Goal: Information Seeking & Learning: Learn about a topic

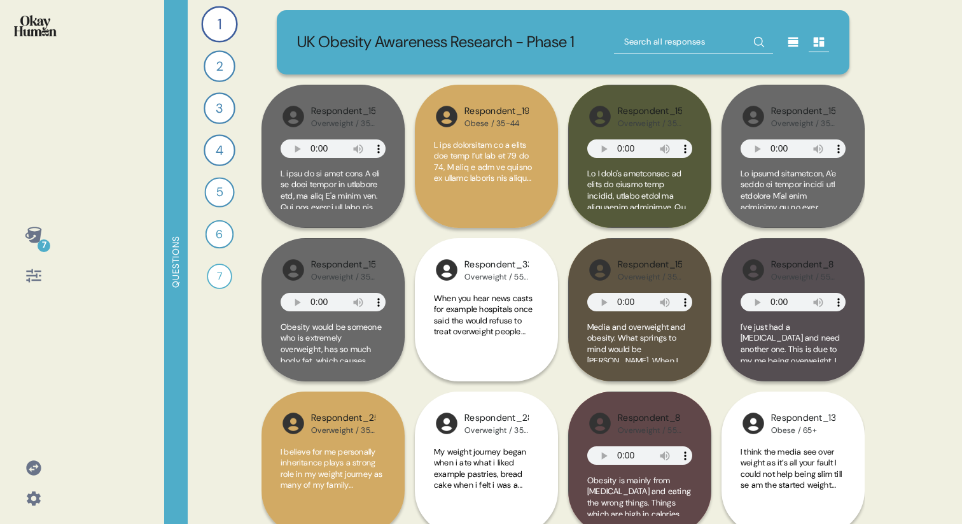
click at [19, 271] on div at bounding box center [33, 275] width 31 height 31
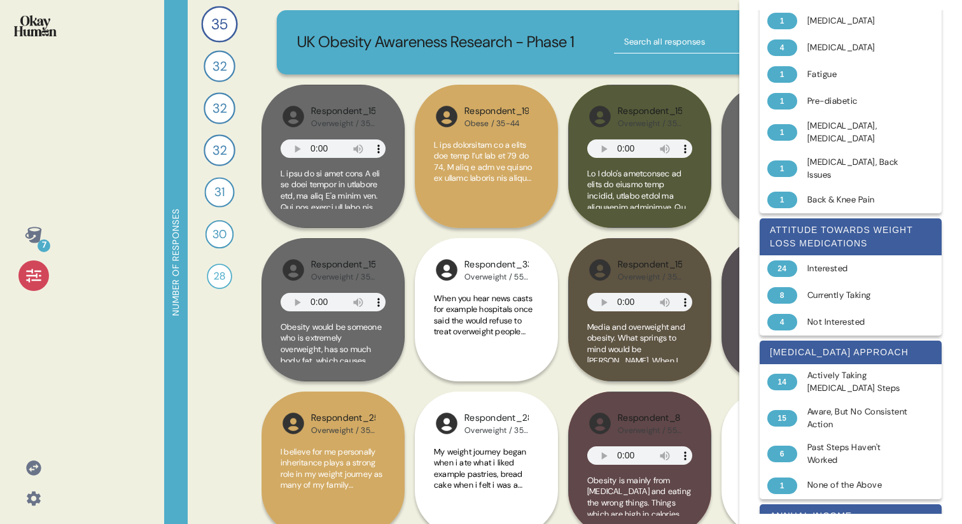
scroll to position [465, 0]
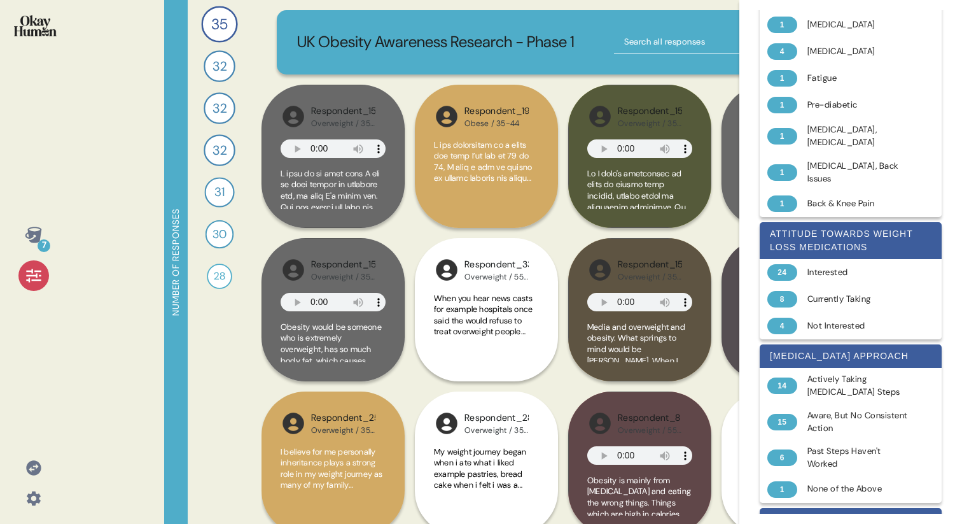
click at [39, 239] on icon at bounding box center [33, 234] width 17 height 16
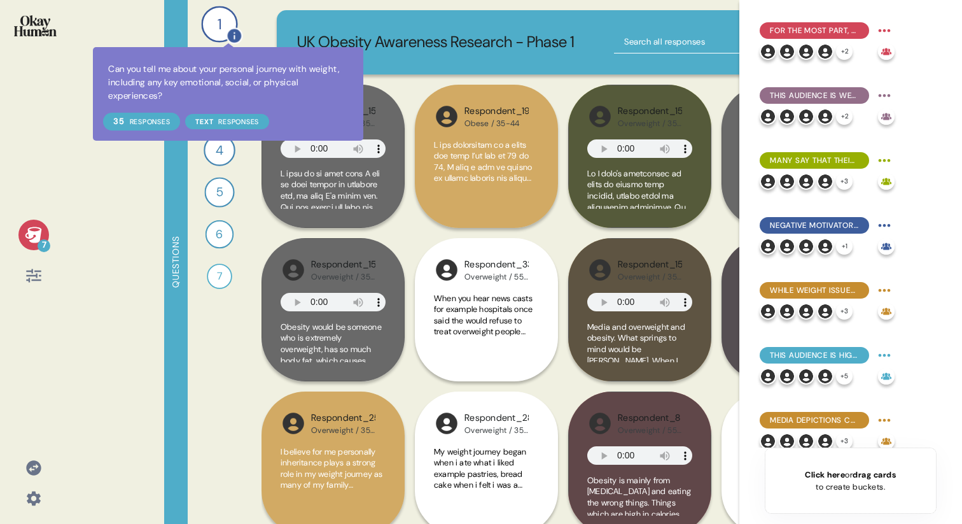
click at [225, 31] on div "1" at bounding box center [219, 24] width 36 height 36
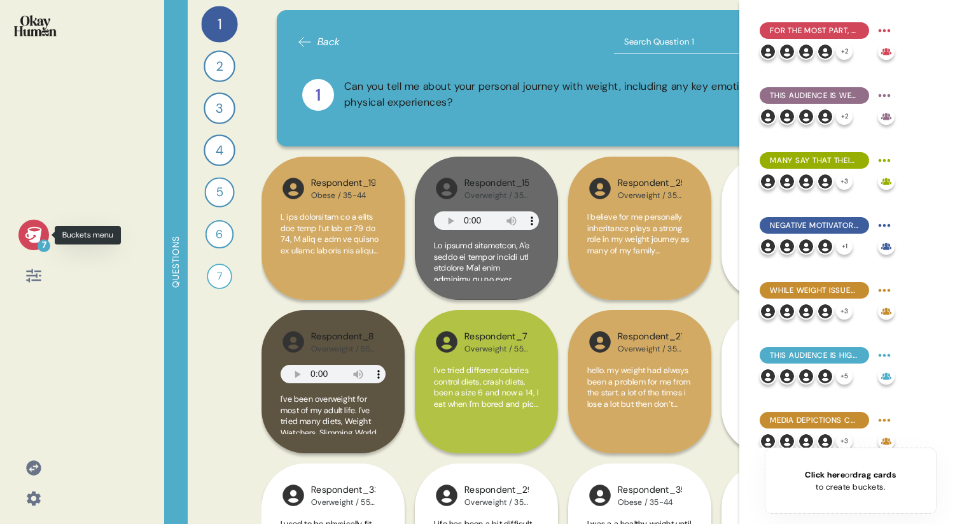
click at [30, 233] on icon at bounding box center [33, 234] width 17 height 16
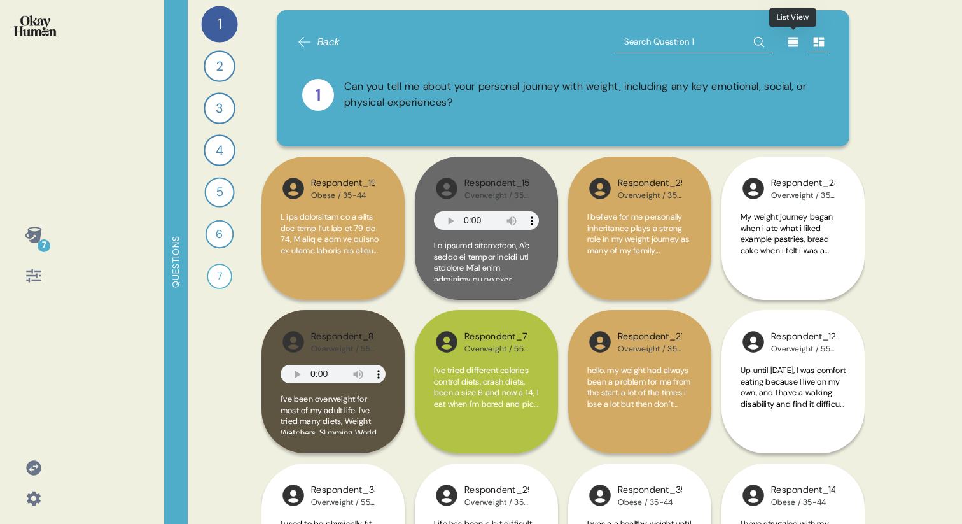
click at [788, 39] on icon at bounding box center [793, 42] width 13 height 13
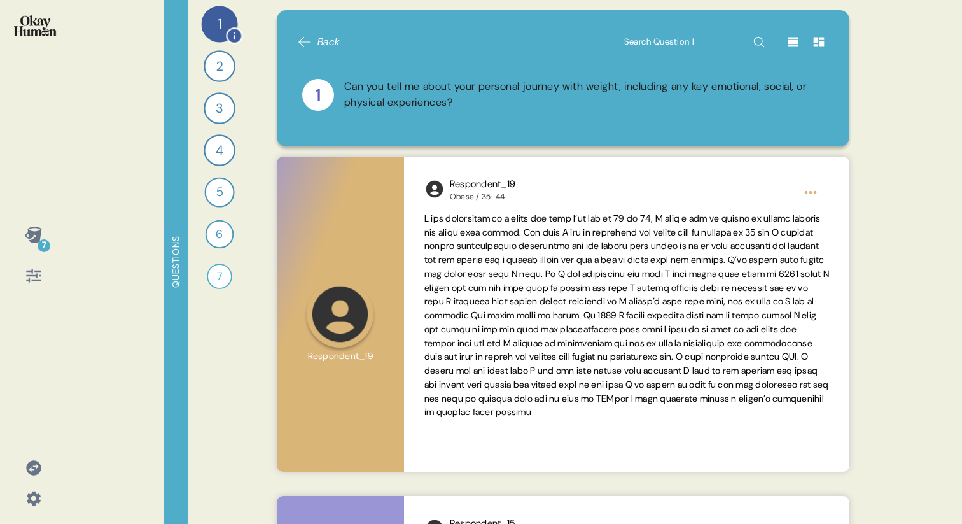
click at [217, 23] on div "1" at bounding box center [219, 24] width 36 height 36
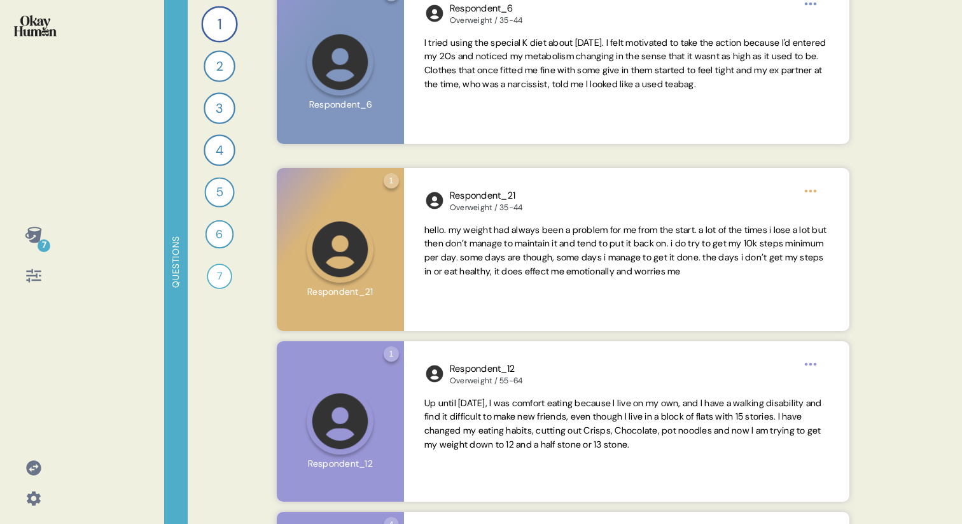
scroll to position [6821, 0]
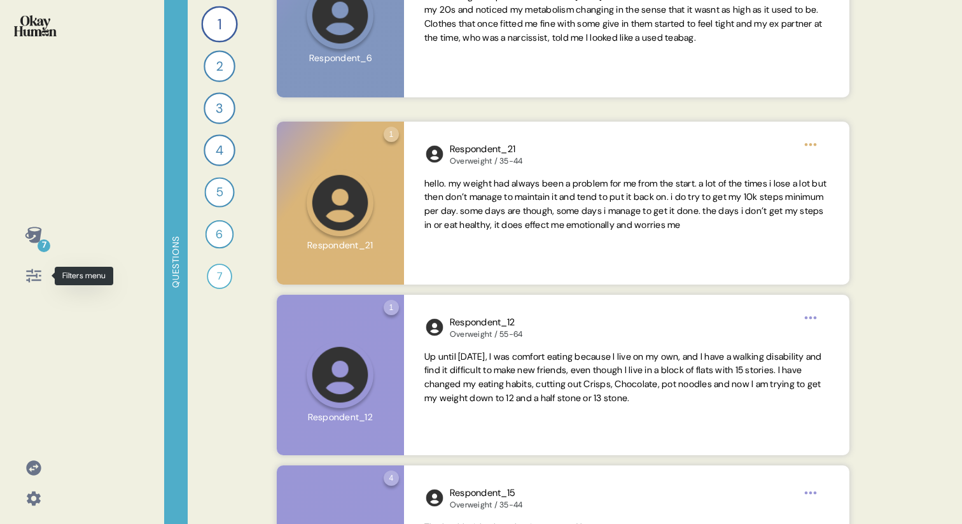
click at [30, 275] on icon at bounding box center [33, 275] width 15 height 13
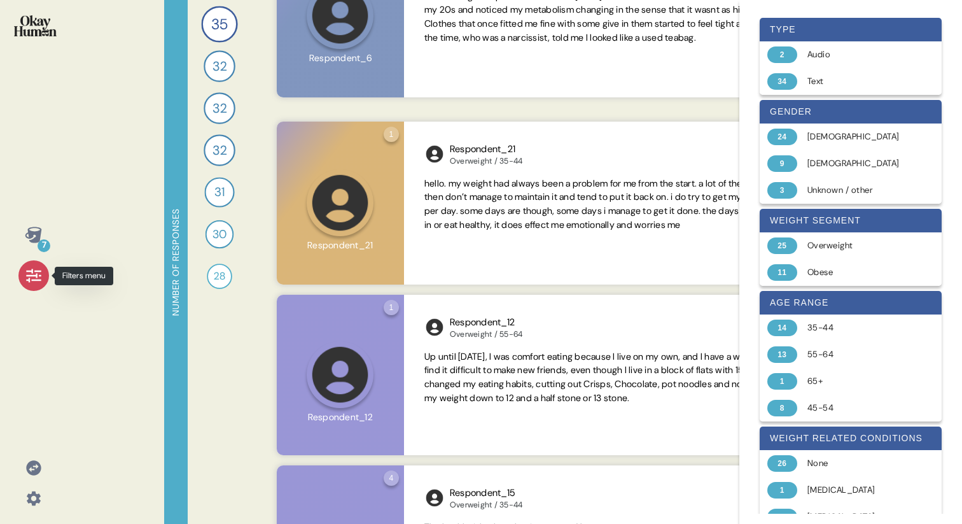
click at [31, 268] on icon at bounding box center [34, 276] width 18 height 18
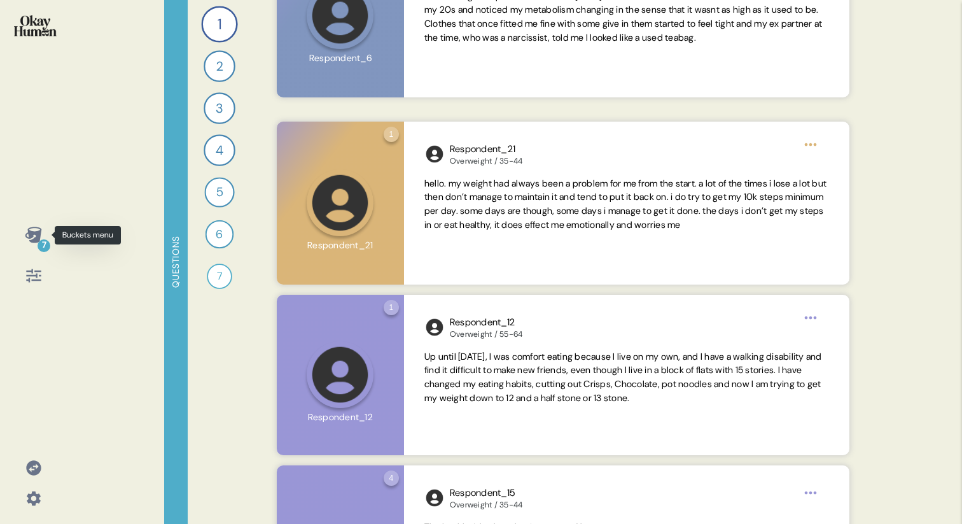
click at [32, 234] on icon at bounding box center [33, 234] width 17 height 16
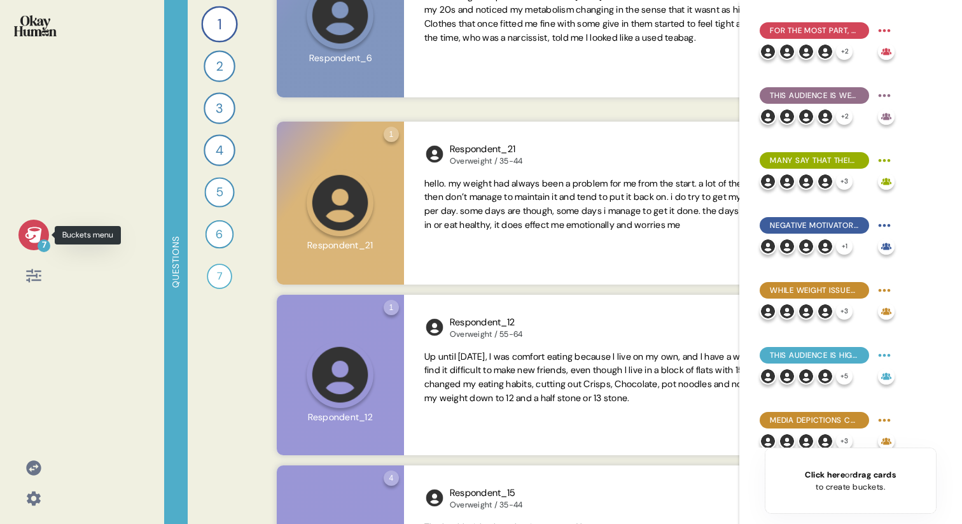
click at [34, 243] on icon at bounding box center [34, 235] width 18 height 18
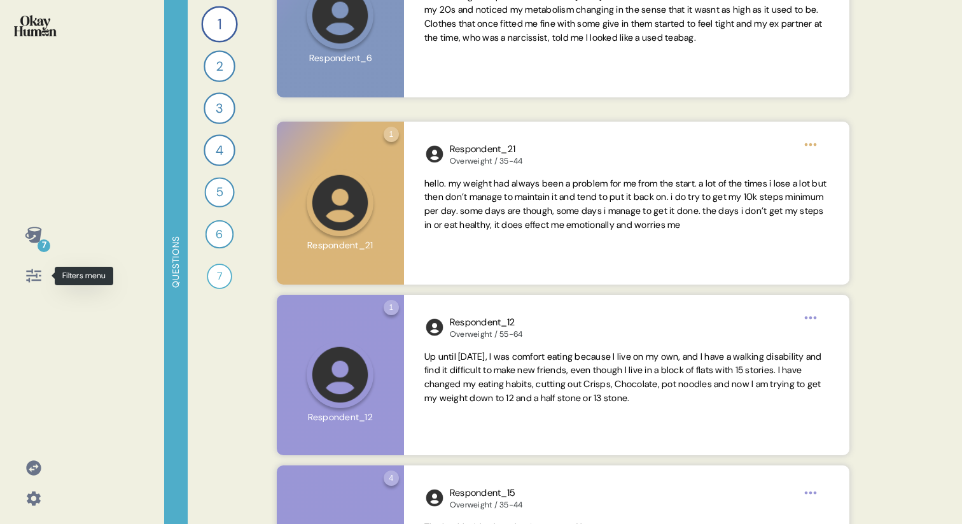
click at [31, 274] on icon at bounding box center [33, 275] width 15 height 13
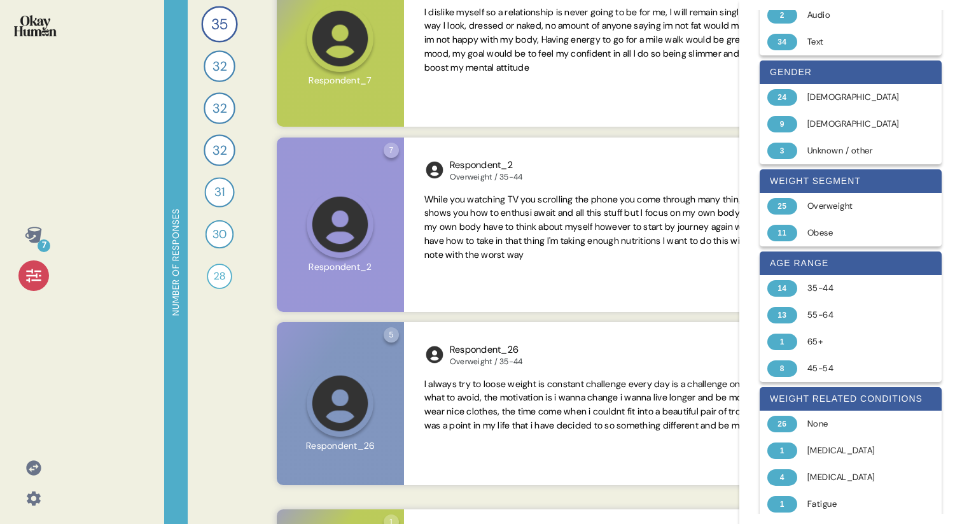
scroll to position [5012, 0]
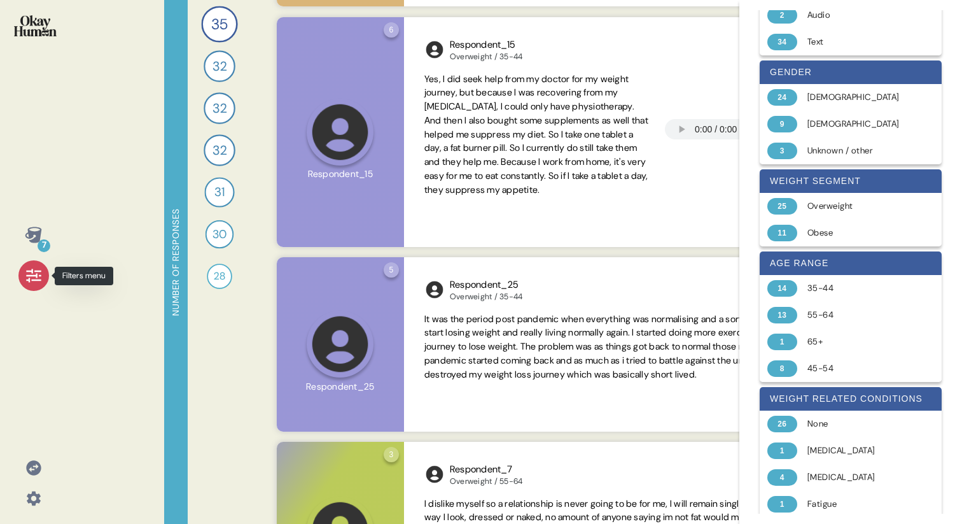
click at [31, 289] on div at bounding box center [33, 275] width 31 height 31
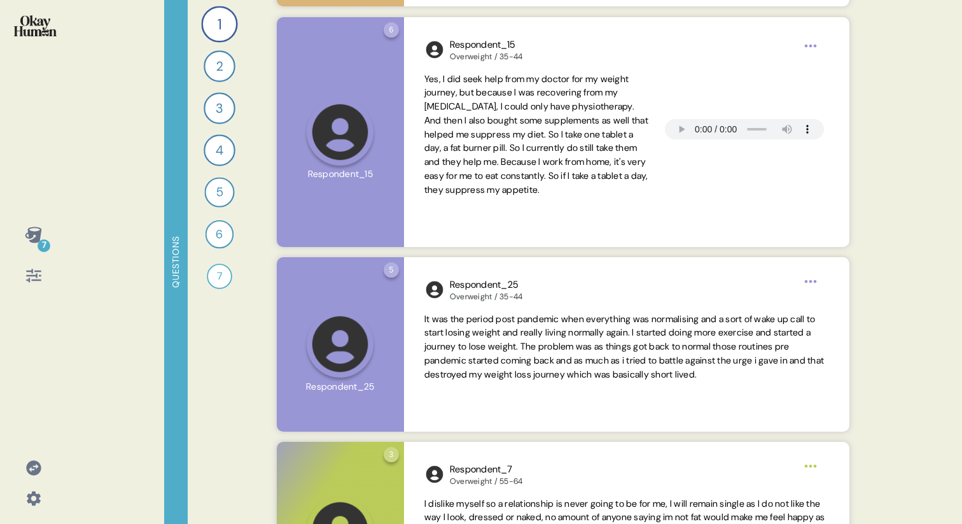
click at [32, 281] on icon at bounding box center [34, 276] width 18 height 18
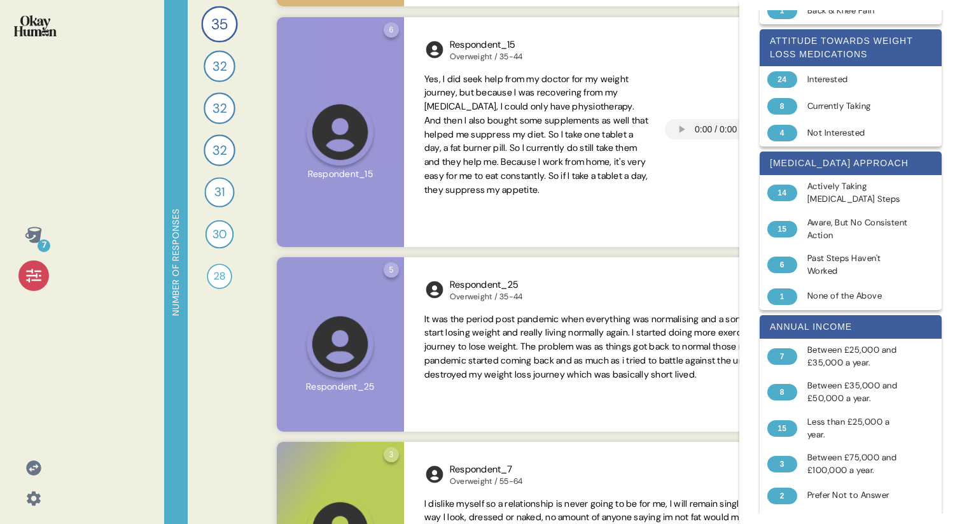
scroll to position [412, 0]
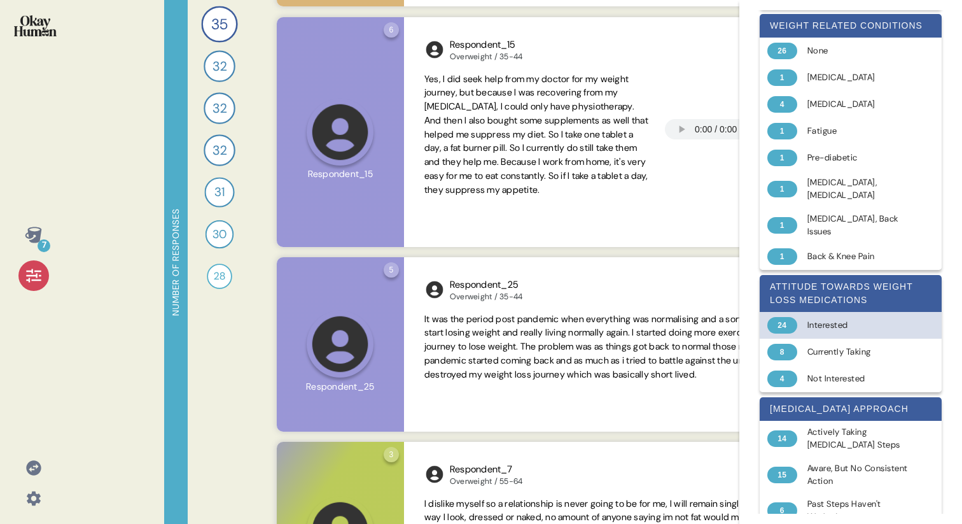
click at [831, 322] on div "Interested" at bounding box center [857, 325] width 101 height 13
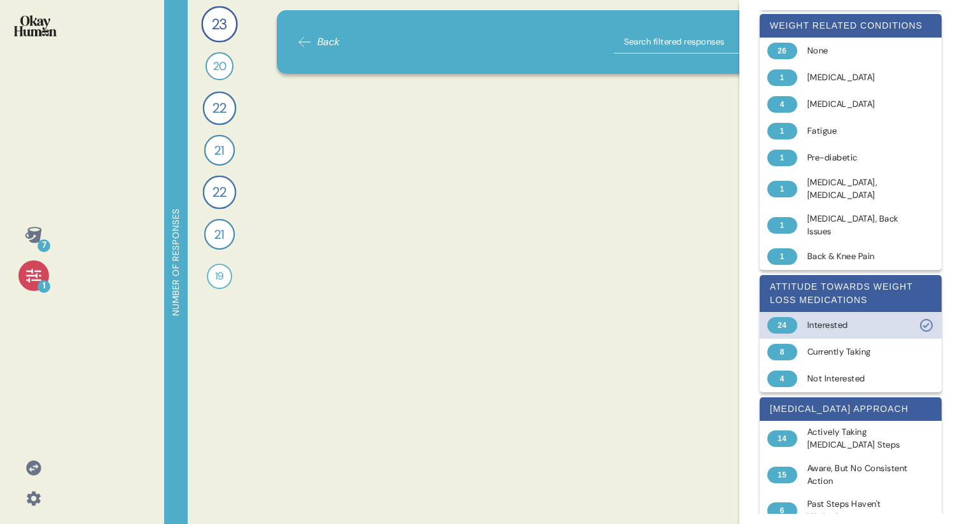
click at [873, 322] on div "Interested" at bounding box center [857, 325] width 101 height 13
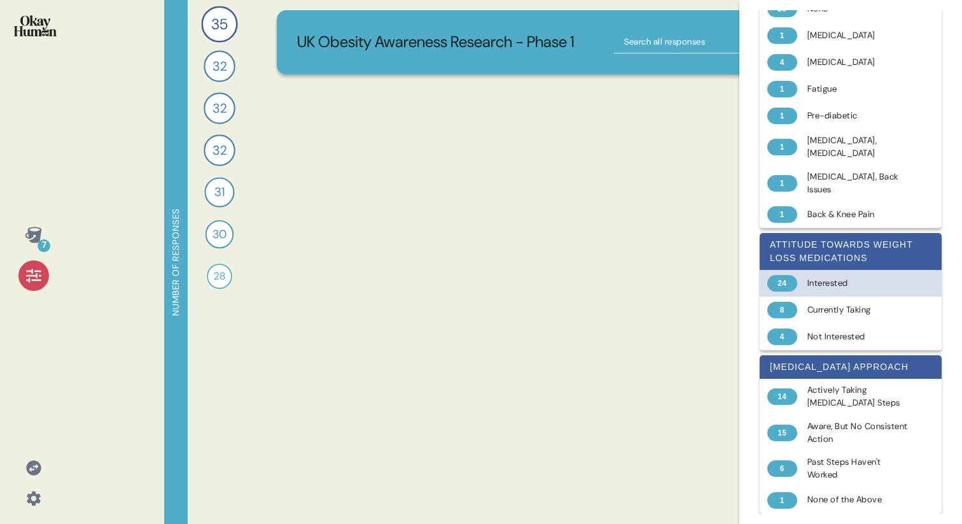
scroll to position [635, 0]
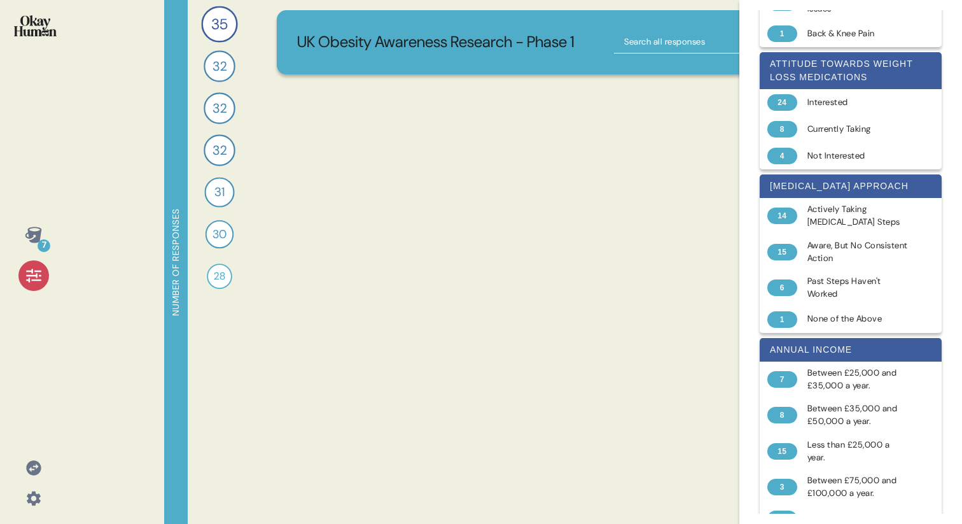
click at [39, 243] on div "7" at bounding box center [44, 245] width 13 height 13
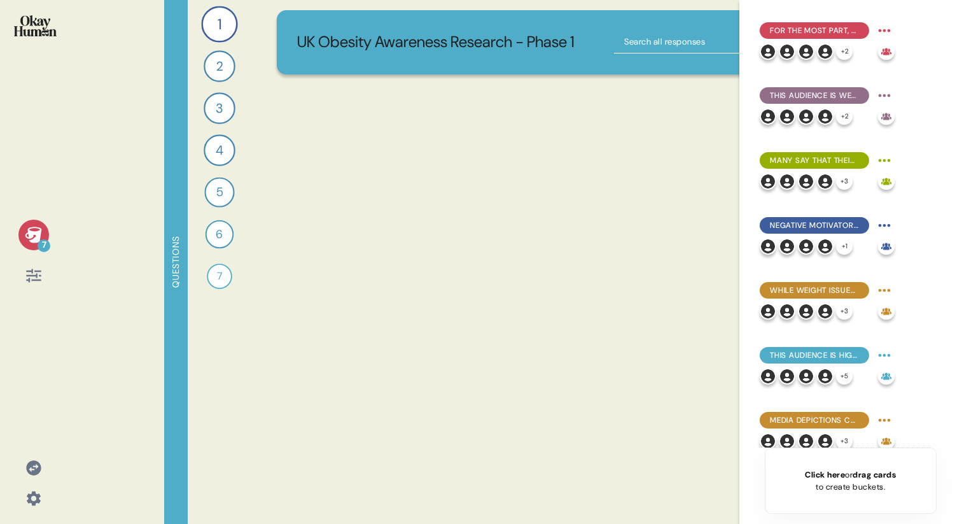
click at [29, 238] on icon at bounding box center [33, 234] width 17 height 16
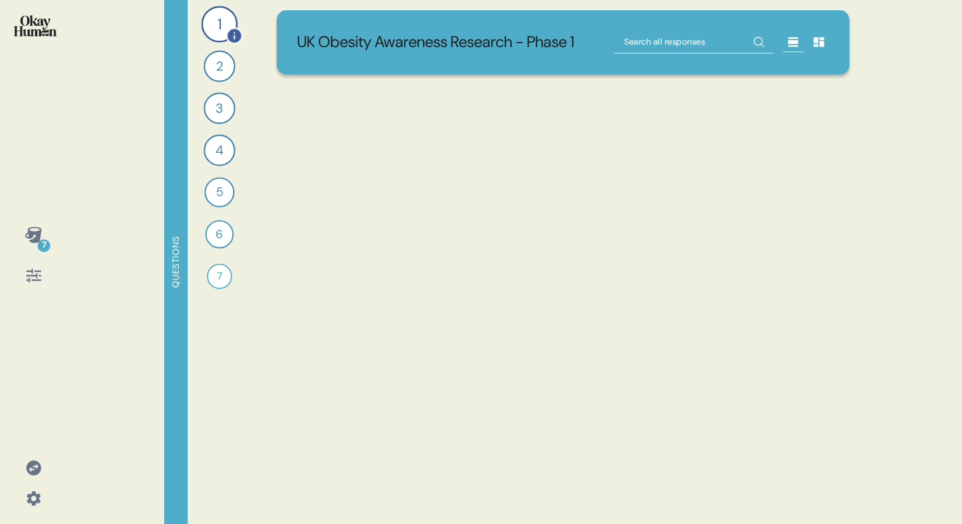
click at [216, 25] on div "1" at bounding box center [219, 24] width 36 height 36
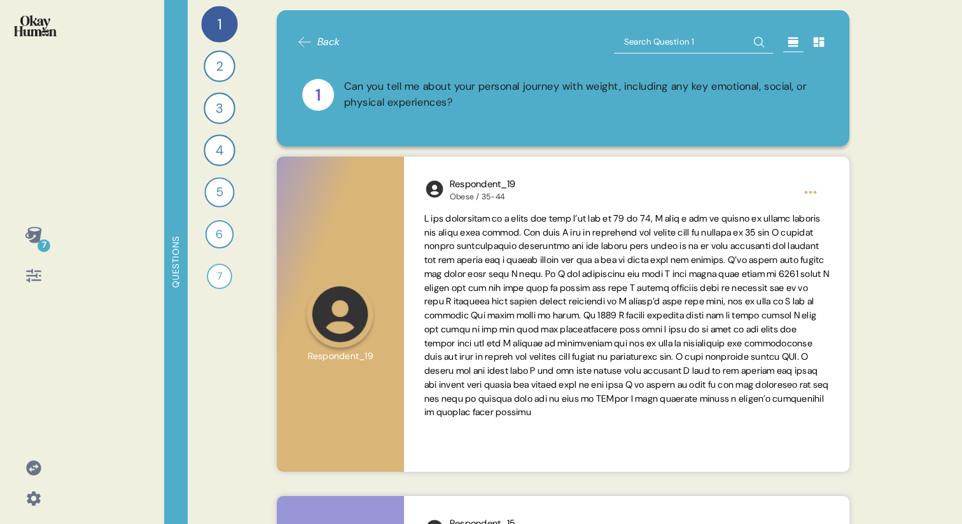
click at [678, 46] on input "text" at bounding box center [693, 42] width 159 height 23
type input "wrong"
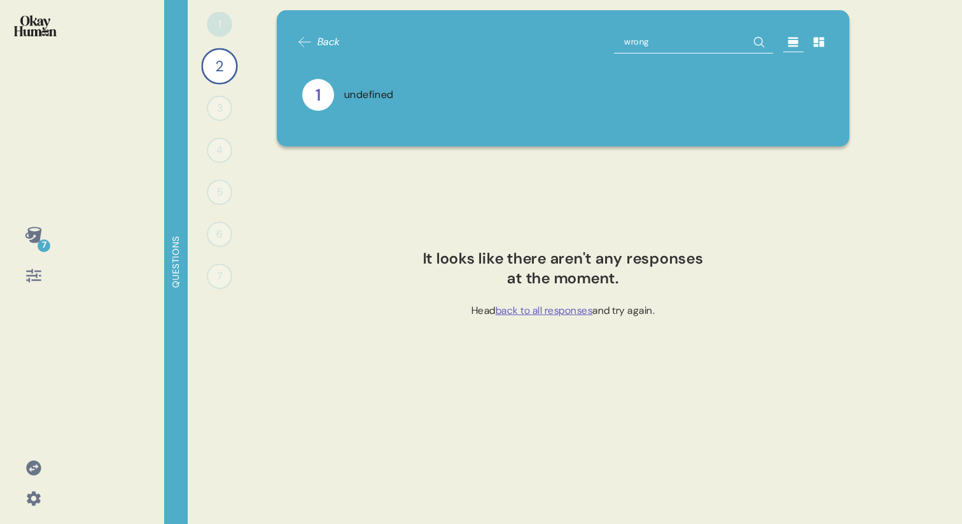
click at [643, 43] on input "wrong" at bounding box center [693, 42] width 159 height 23
type input "me"
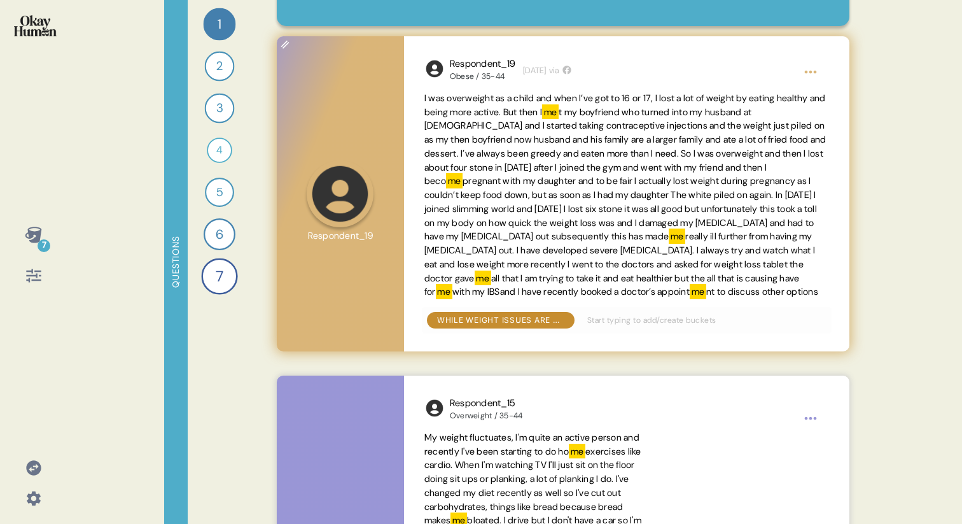
scroll to position [0, 0]
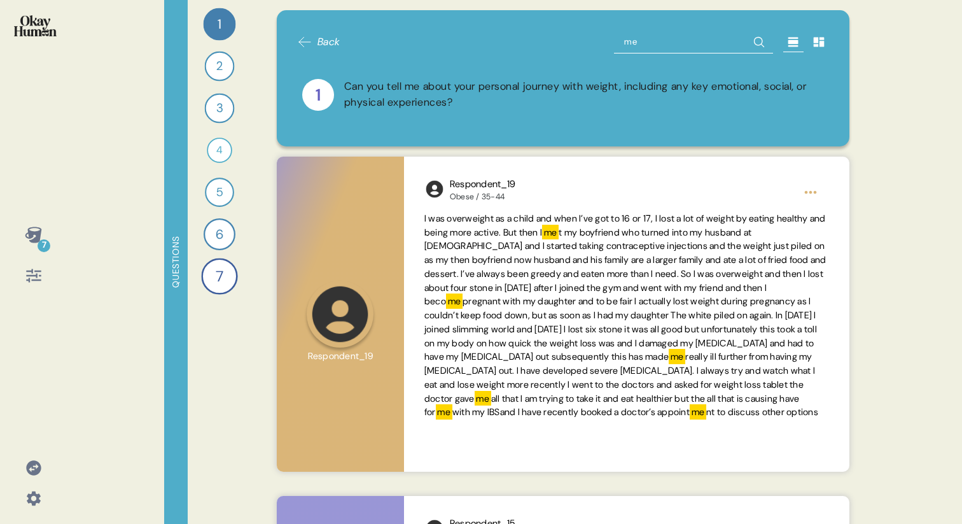
click at [634, 48] on input "me" at bounding box center [693, 42] width 159 height 23
type input "fault"
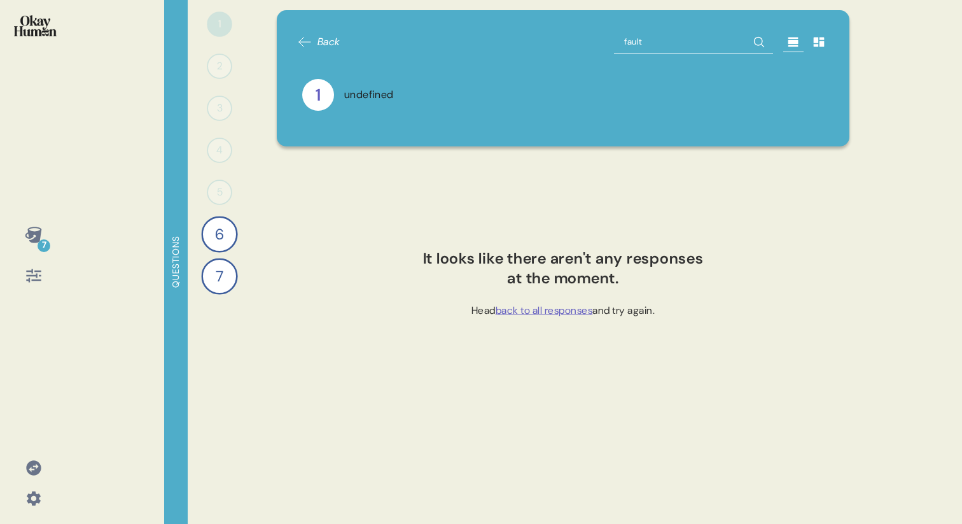
click at [619, 57] on div "Back fault 1 undefined" at bounding box center [563, 78] width 533 height 95
click at [632, 48] on input "fault" at bounding box center [693, 42] width 159 height 23
click at [319, 47] on span "Back" at bounding box center [328, 41] width 23 height 15
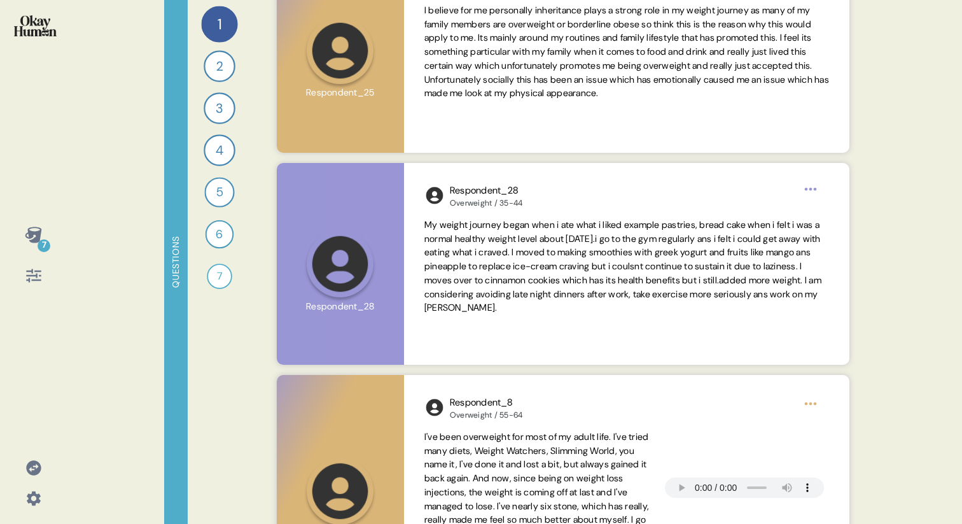
scroll to position [1009, 0]
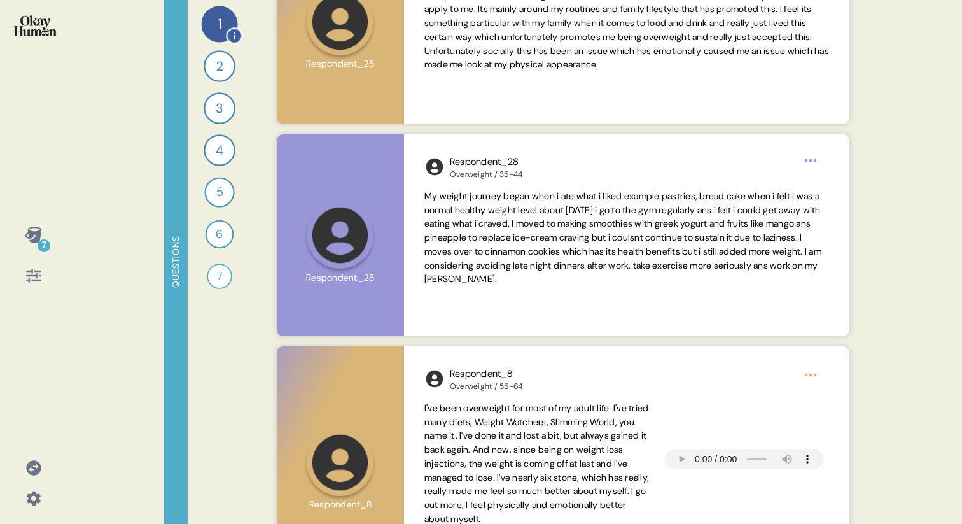
click at [222, 22] on div "1" at bounding box center [219, 24] width 36 height 36
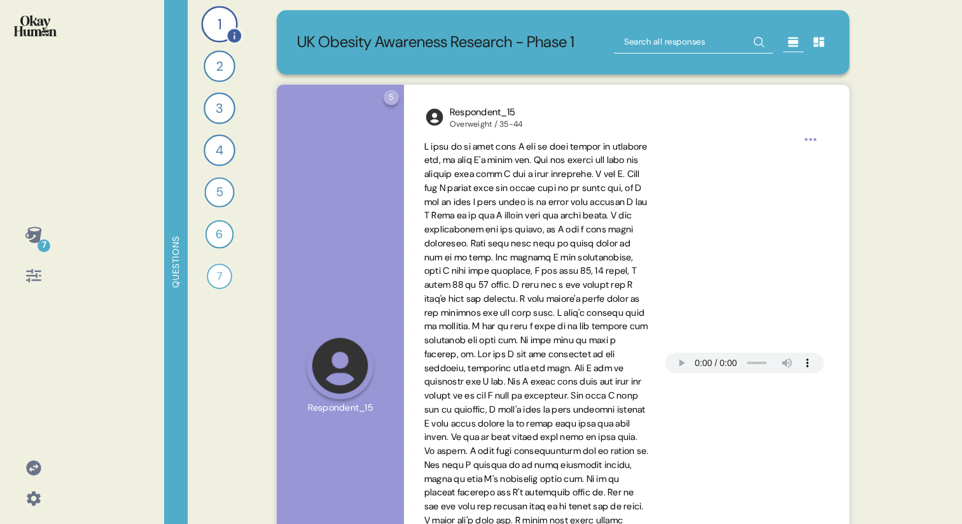
click at [221, 31] on div "1" at bounding box center [219, 24] width 36 height 36
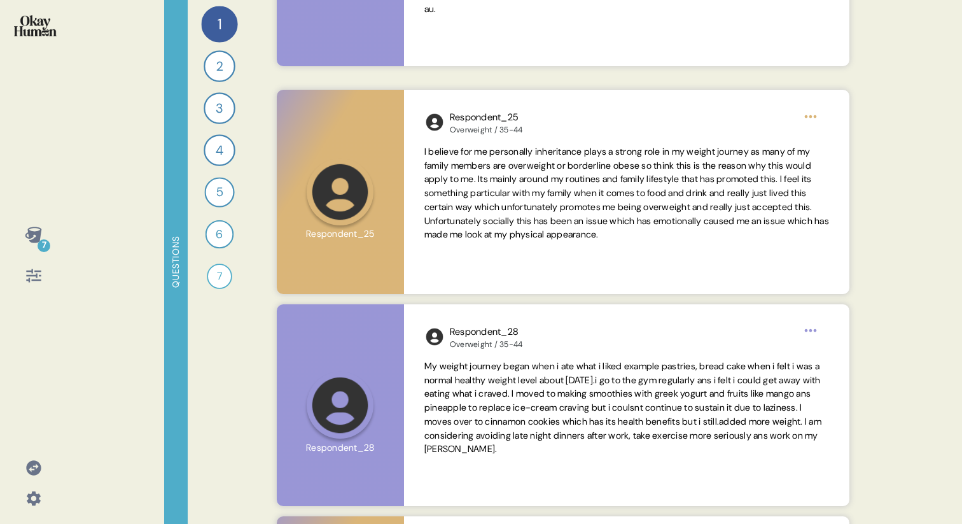
scroll to position [897, 0]
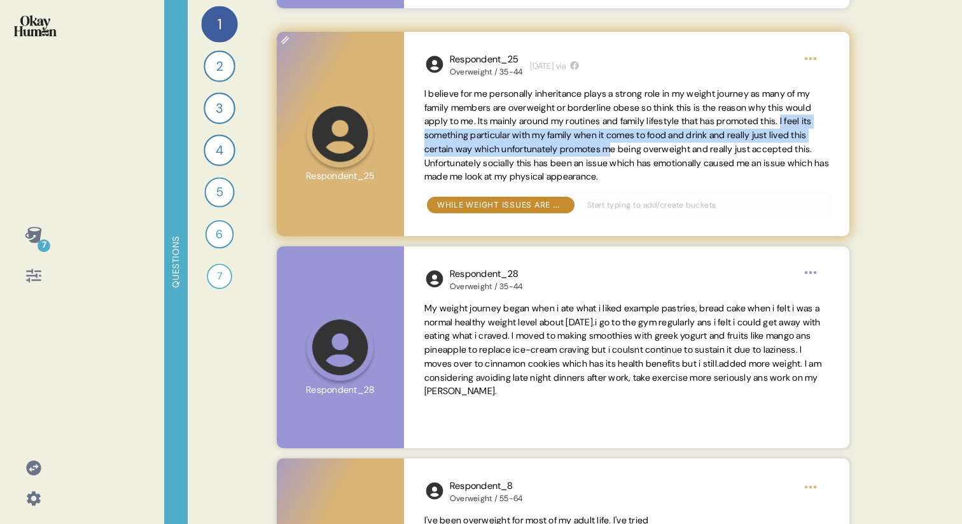
drag, startPoint x: 445, startPoint y: 136, endPoint x: 708, endPoint y: 148, distance: 263.7
click at [708, 148] on span "I believe for me personally inheritance plays a strong role in my weight journe…" at bounding box center [626, 135] width 405 height 95
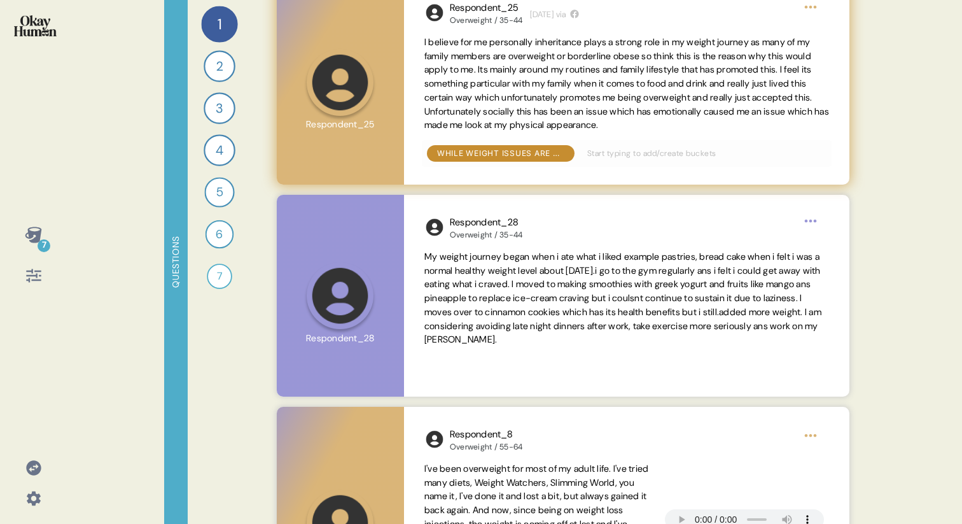
click at [737, 110] on span "I believe for me personally inheritance plays a strong role in my weight journe…" at bounding box center [626, 83] width 405 height 95
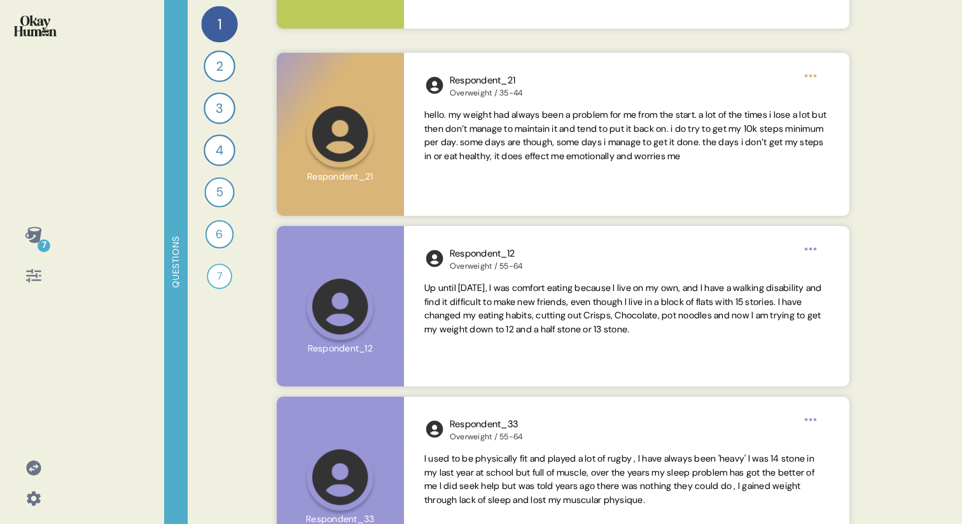
scroll to position [1757, 0]
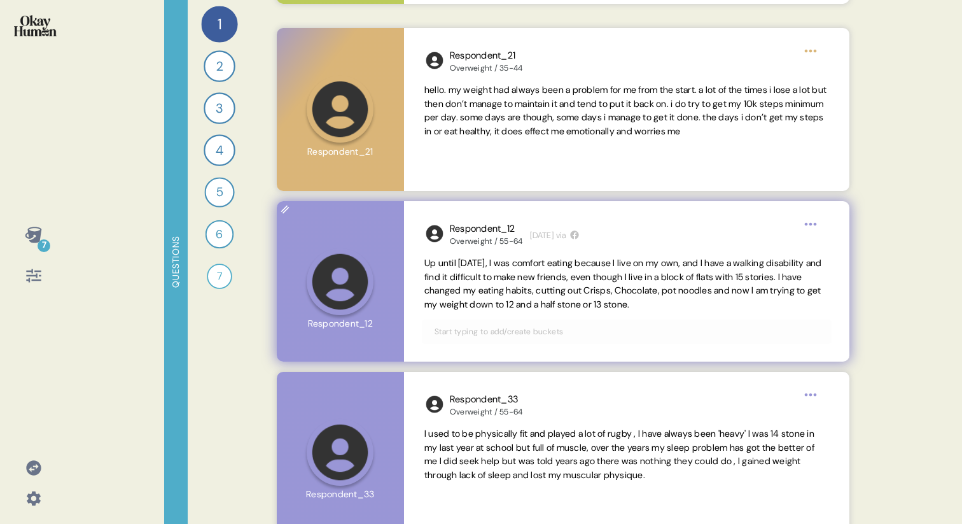
click at [720, 308] on span "Up until [DATE], I was comfort eating because I live on my own, and I have a wa…" at bounding box center [623, 283] width 398 height 53
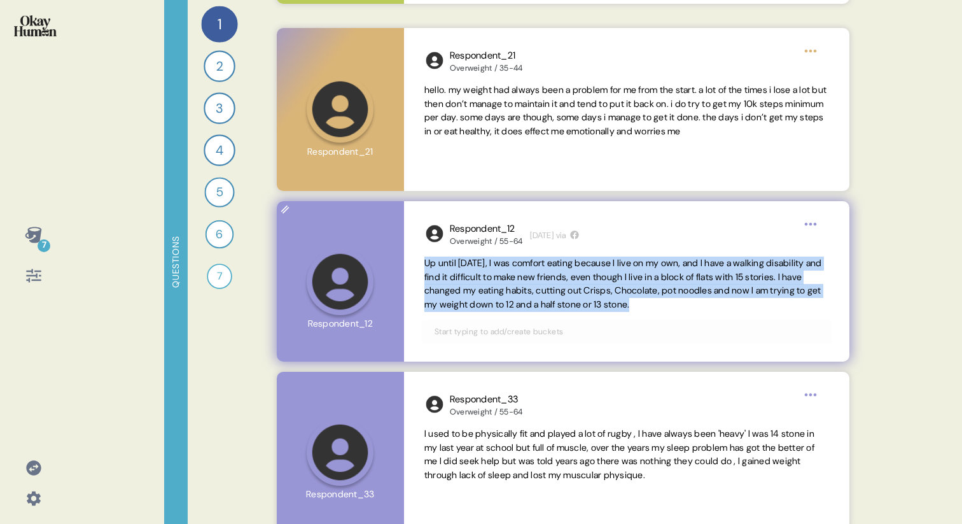
click at [720, 308] on span "Up until [DATE], I was comfort eating because I live on my own, and I have a wa…" at bounding box center [623, 283] width 398 height 53
click at [811, 303] on span "Up until [DATE], I was comfort eating because I live on my own, and I have a wa…" at bounding box center [626, 283] width 405 height 55
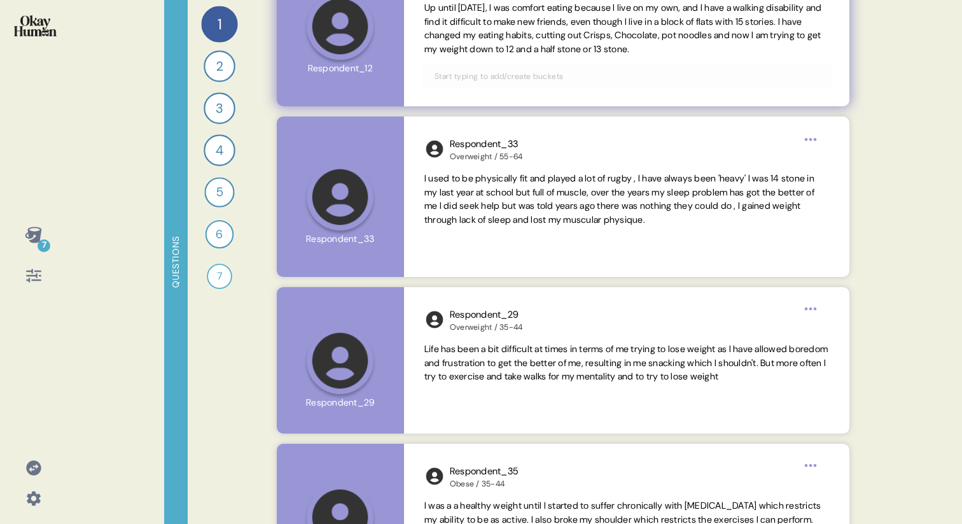
scroll to position [2016, 0]
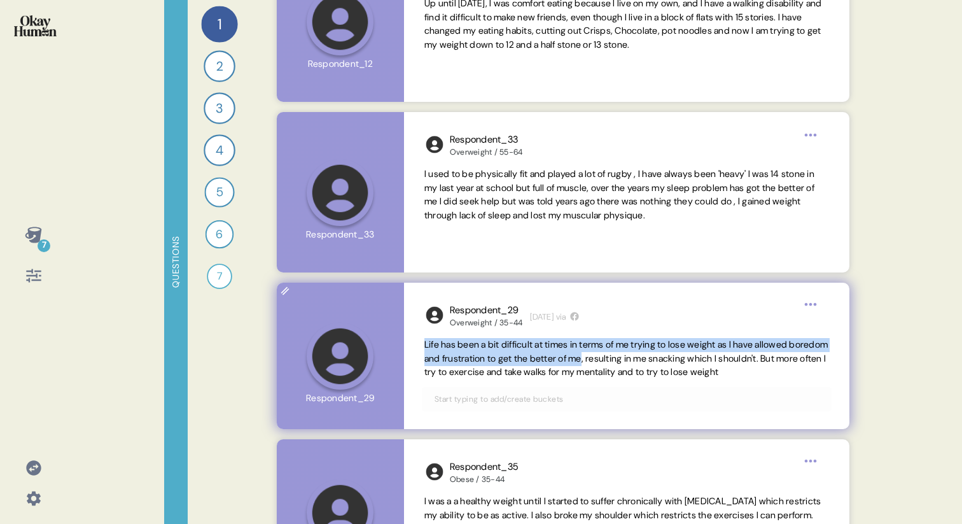
drag, startPoint x: 637, startPoint y: 358, endPoint x: 421, endPoint y: 343, distance: 217.4
click at [421, 343] on div "Respondent_29 Overweight / 35-44 [DATE] via Life has been a bit difficult at ti…" at bounding box center [626, 355] width 445 height 146
copy span "Life has been a bit difficult at times in terms of me trying to lose weight as …"
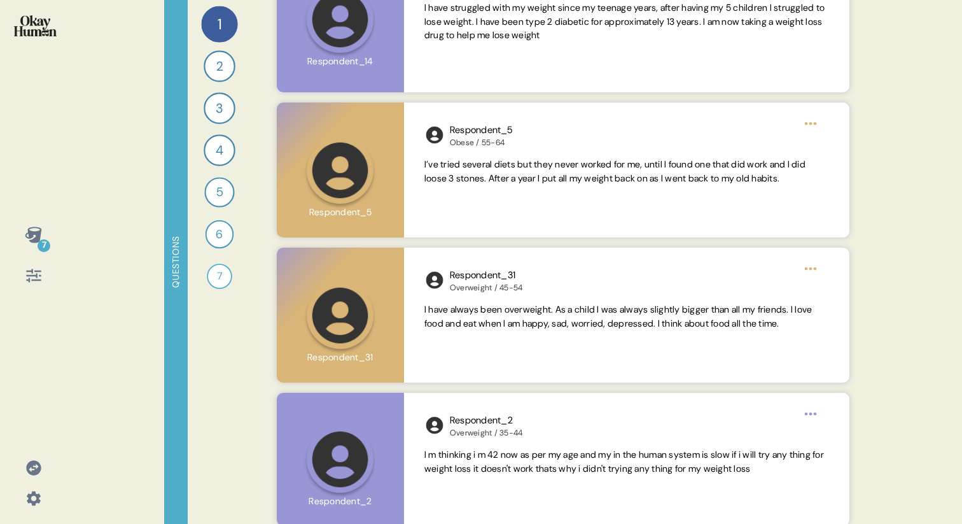
scroll to position [2668, 0]
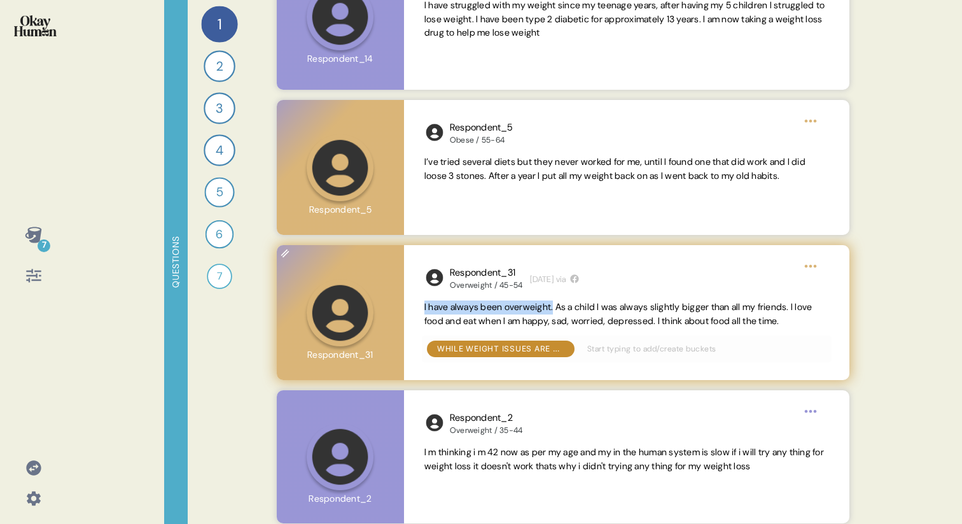
drag, startPoint x: 559, startPoint y: 310, endPoint x: 408, endPoint y: 305, distance: 150.9
click at [408, 305] on div "Respondent_31 Overweight / 45-54 [DATE] via I have always been overweight. As a…" at bounding box center [626, 312] width 445 height 135
copy span "I have always been overweight."
click at [592, 321] on span "I have always been overweight. As a child I was always slightly bigger than all…" at bounding box center [618, 313] width 388 height 25
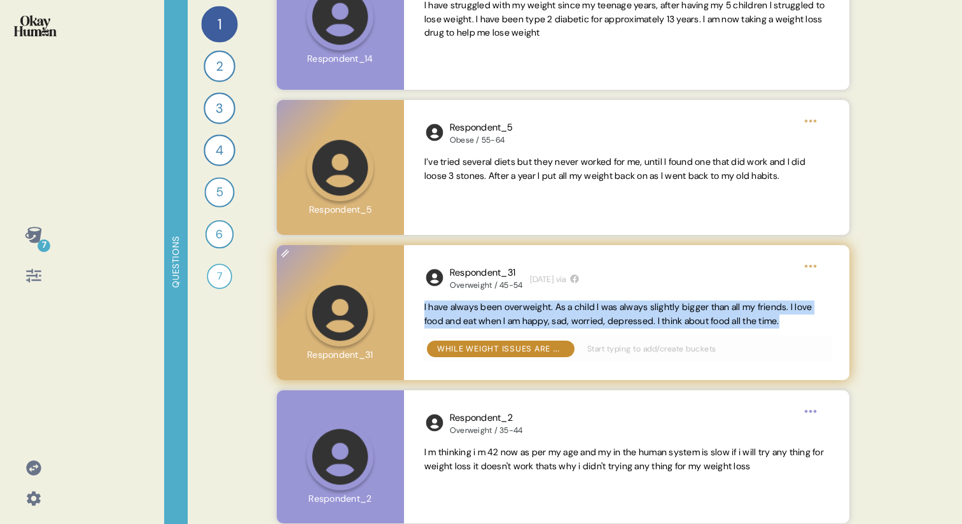
drag, startPoint x: 824, startPoint y: 322, endPoint x: 410, endPoint y: 306, distance: 413.8
click at [410, 306] on div "Respondent_31 Overweight / 45-54 [DATE] via I have always been overweight. As a…" at bounding box center [626, 312] width 445 height 135
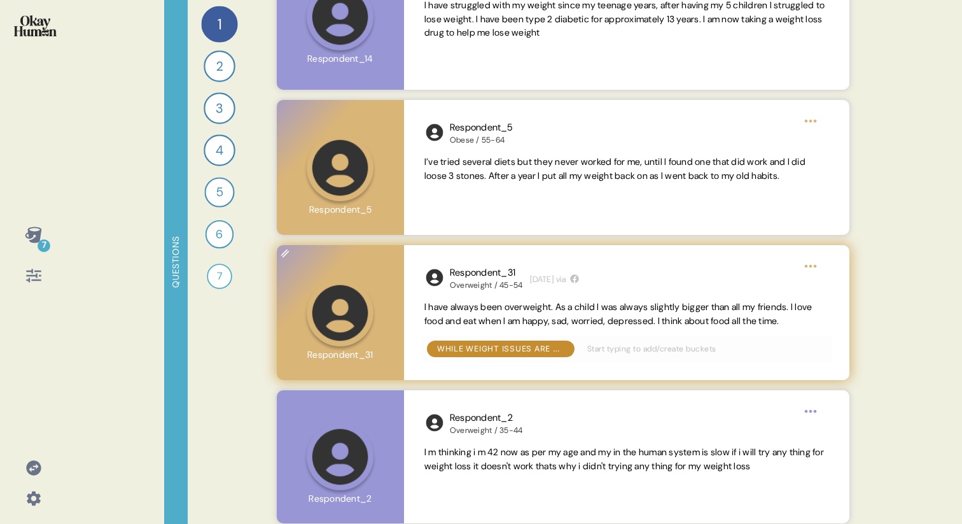
click at [468, 308] on span "I have always been overweight. As a child I was always slightly bigger than all…" at bounding box center [618, 313] width 388 height 25
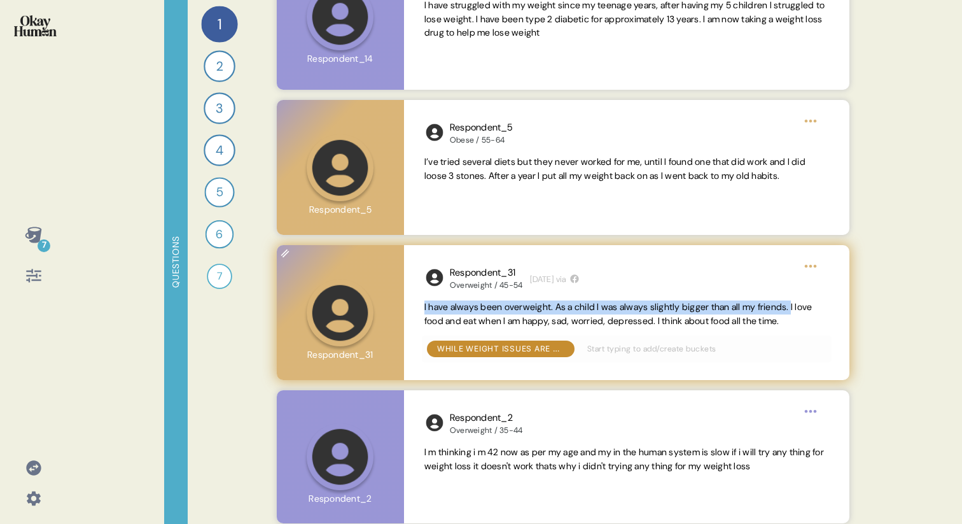
drag, startPoint x: 814, startPoint y: 307, endPoint x: 419, endPoint y: 311, distance: 395.1
click at [419, 311] on div "Respondent_31 Overweight / 45-54 [DATE] via I have always been overweight. As a…" at bounding box center [626, 312] width 445 height 135
copy span "I have always been overweight. As a child I was always slightly bigger than all…"
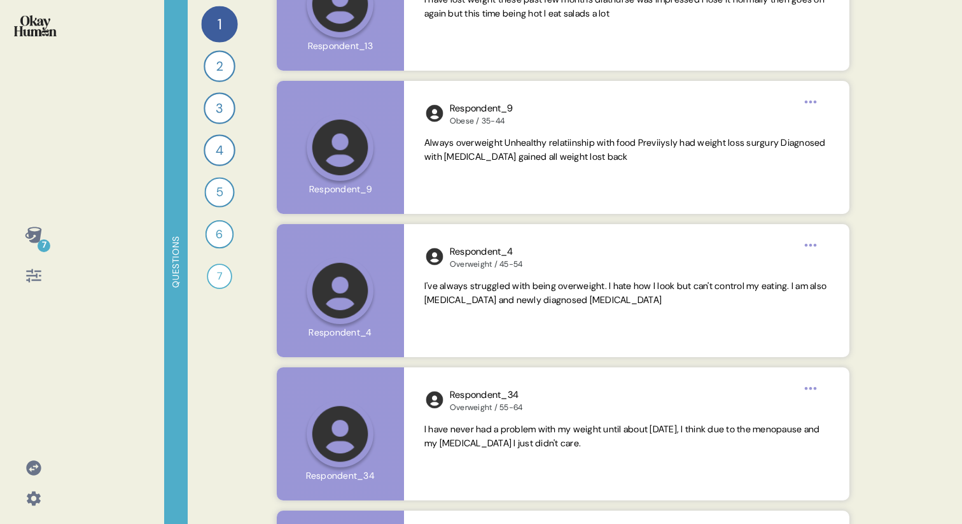
scroll to position [3835, 0]
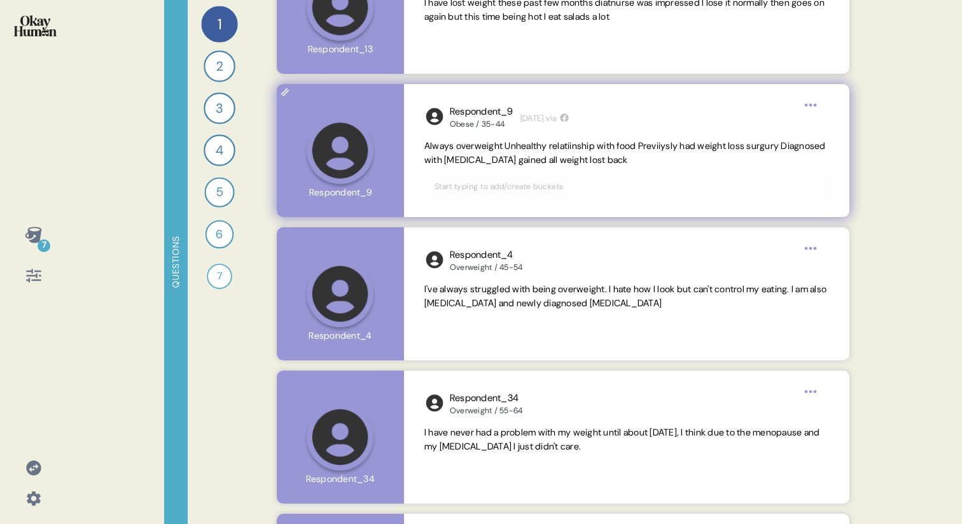
click at [431, 137] on div "Respondent_9 Obese / 35-44 [DATE] via Always overweight Unhealthy relatiinship …" at bounding box center [626, 150] width 445 height 133
click at [456, 147] on span "Always overweight Unhealthy relatiinship with food Previiysly had weight loss s…" at bounding box center [624, 152] width 401 height 25
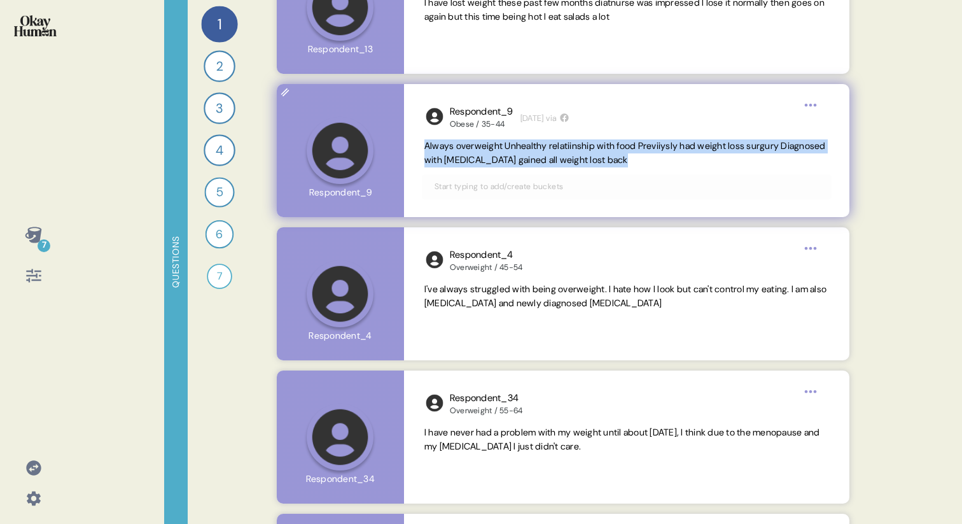
click at [456, 147] on span "Always overweight Unhealthy relatiinship with food Previiysly had weight loss s…" at bounding box center [624, 152] width 401 height 25
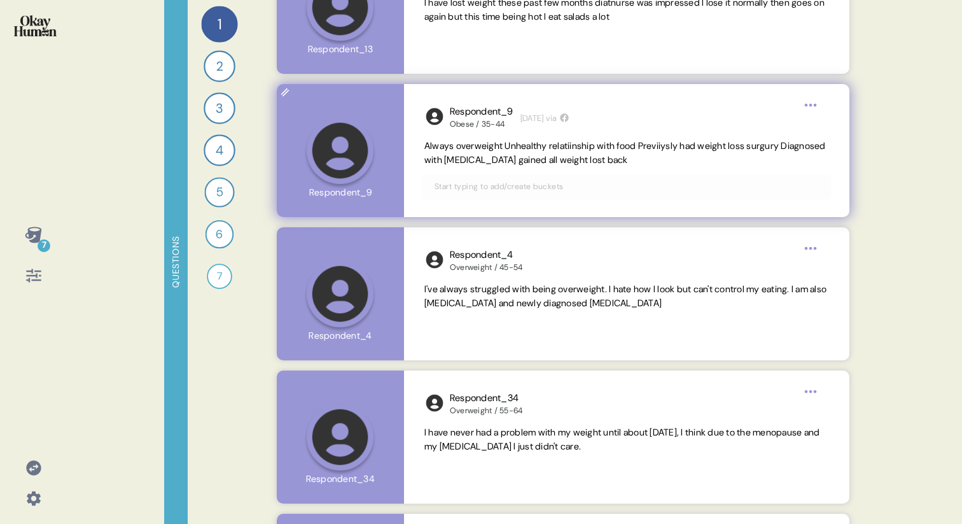
click at [580, 150] on span "Always overweight Unhealthy relatiinship with food Previiysly had weight loss s…" at bounding box center [624, 152] width 401 height 25
drag, startPoint x: 649, startPoint y: 146, endPoint x: 415, endPoint y: 151, distance: 233.5
click at [415, 151] on div "Respondent_9 Obese / 35-44 [DATE] via Always overweight Unhealthy relatiinship …" at bounding box center [626, 150] width 445 height 133
copy span "Always overweight Unhealthy relatiinship with food"
click at [649, 144] on span "Always overweight Unhealthy relatiinship with food Previiysly had weight loss s…" at bounding box center [624, 152] width 401 height 25
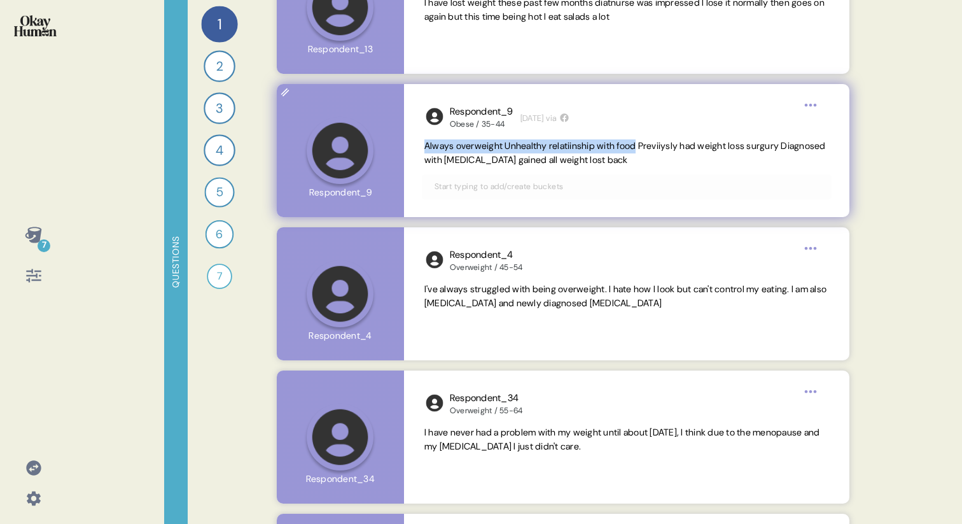
drag, startPoint x: 649, startPoint y: 146, endPoint x: 424, endPoint y: 143, distance: 225.2
click at [424, 143] on span "Always overweight Unhealthy relatiinship with food Previiysly had weight loss s…" at bounding box center [624, 152] width 401 height 25
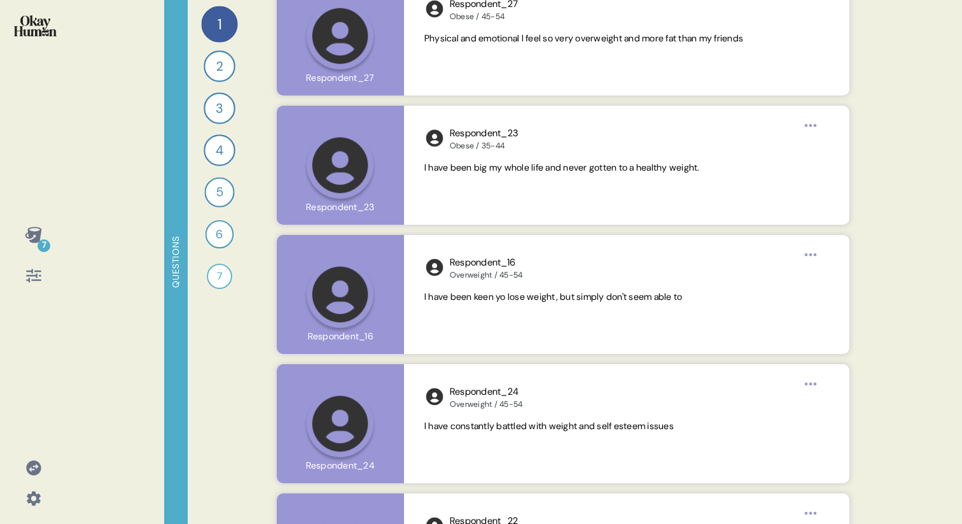
scroll to position [5319, 0]
click at [63, 53] on div "7" at bounding box center [33, 262] width 67 height 524
click at [30, 237] on icon at bounding box center [33, 234] width 17 height 16
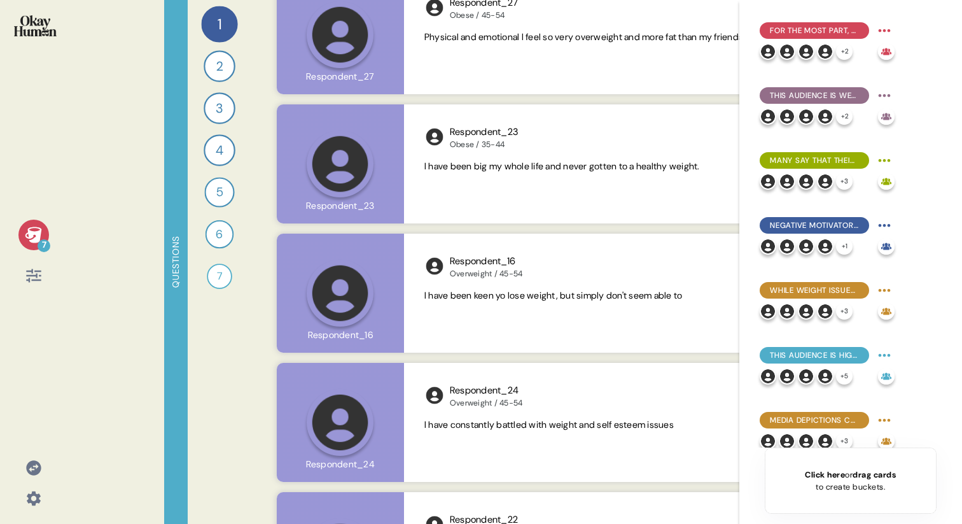
click at [30, 230] on icon at bounding box center [34, 235] width 18 height 18
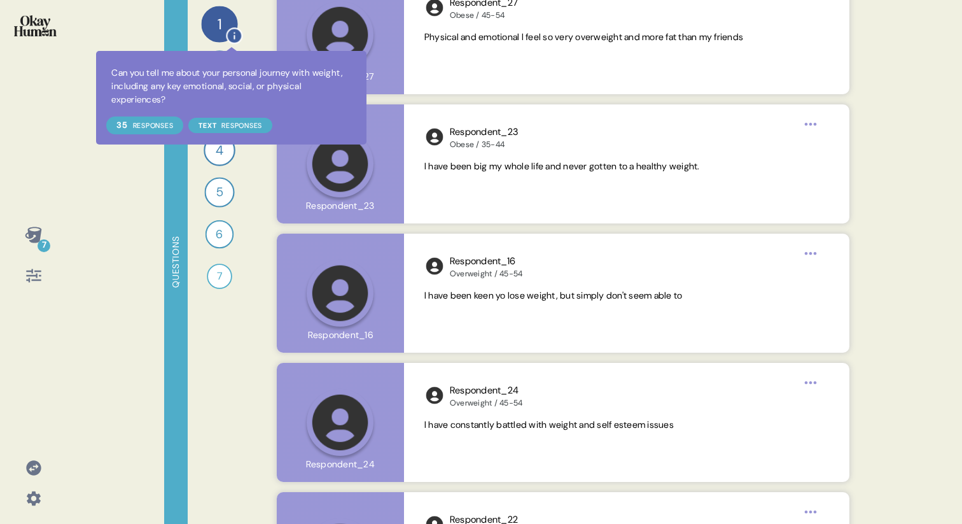
click at [232, 35] on icon at bounding box center [235, 36] width 14 height 14
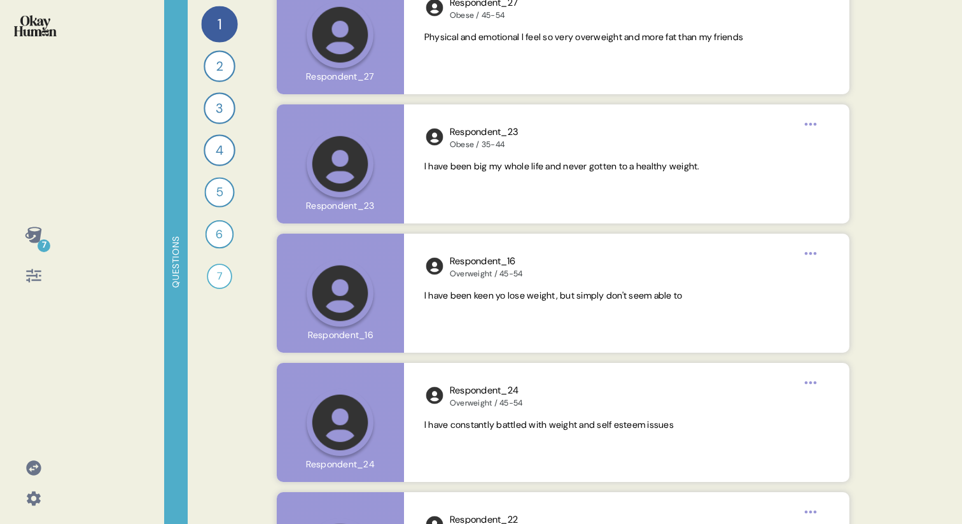
click at [140, 132] on div "7 Questions 1 Can you tell me about your personal journey with weight, includin…" at bounding box center [481, 262] width 962 height 524
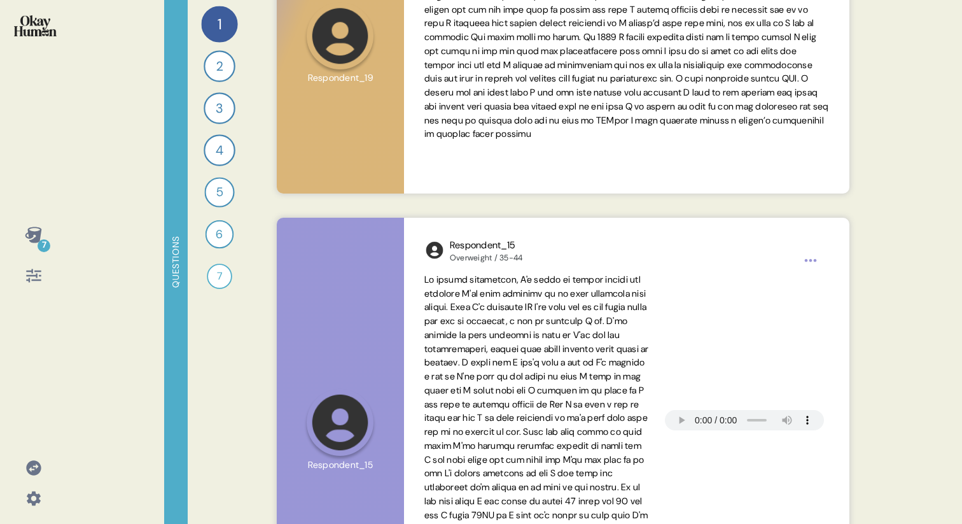
scroll to position [0, 0]
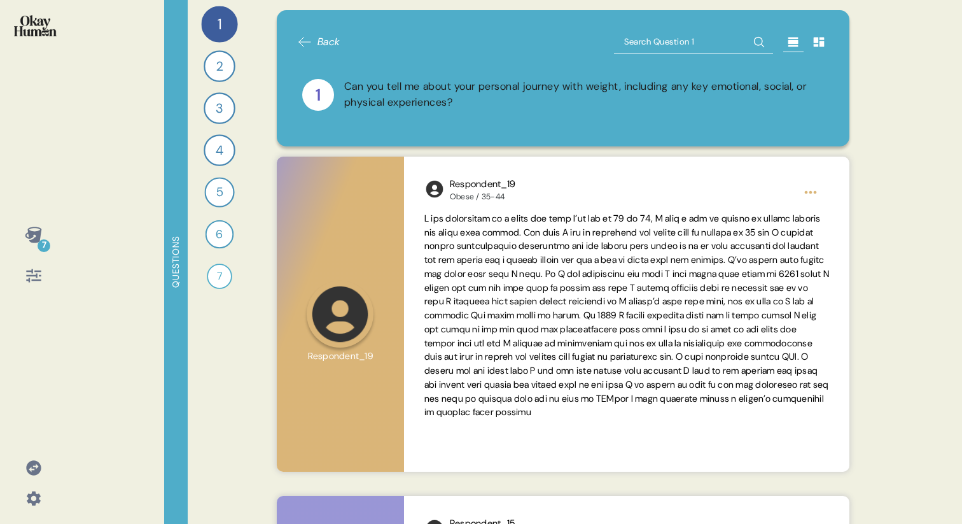
click at [644, 26] on div "Back 1 Can you tell me about your personal journey with weight, including any k…" at bounding box center [563, 78] width 573 height 136
click at [642, 46] on input "text" at bounding box center [693, 42] width 159 height 23
type input "Obesity is mainly"
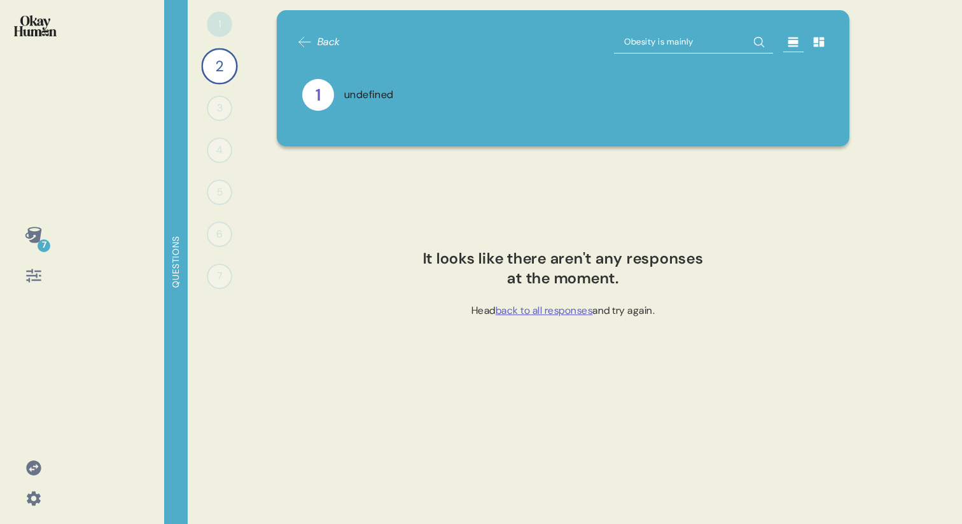
click at [315, 109] on div "1" at bounding box center [318, 95] width 32 height 32
click at [218, 73] on div "2" at bounding box center [219, 66] width 36 height 36
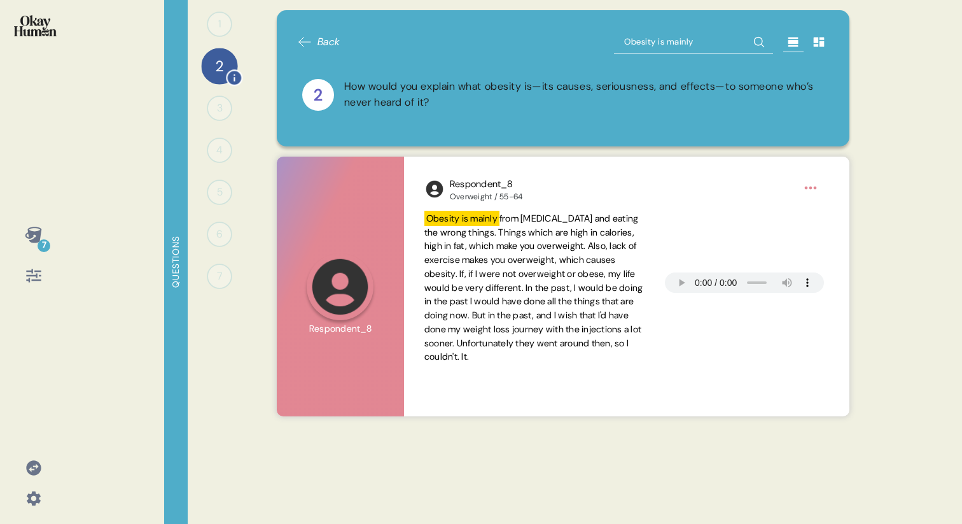
click at [212, 72] on div "2" at bounding box center [219, 66] width 36 height 36
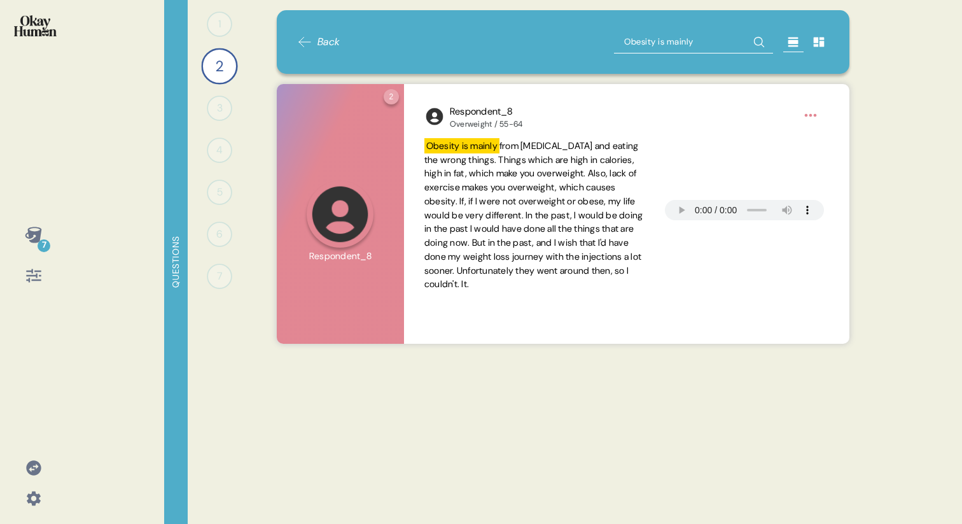
click at [21, 24] on img at bounding box center [35, 25] width 43 height 21
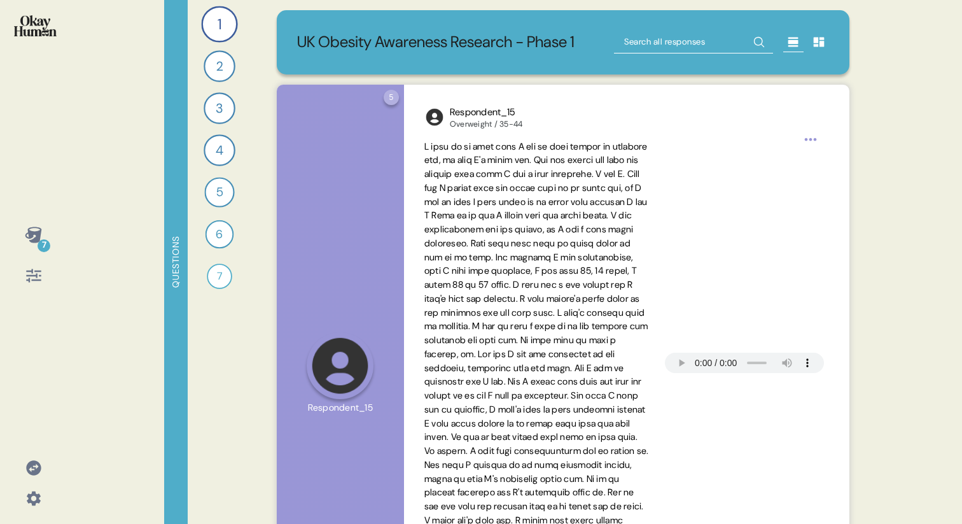
click at [671, 43] on input "text" at bounding box center [693, 42] width 159 height 23
click at [719, 42] on input "text" at bounding box center [693, 42] width 159 height 23
type input "they can't move"
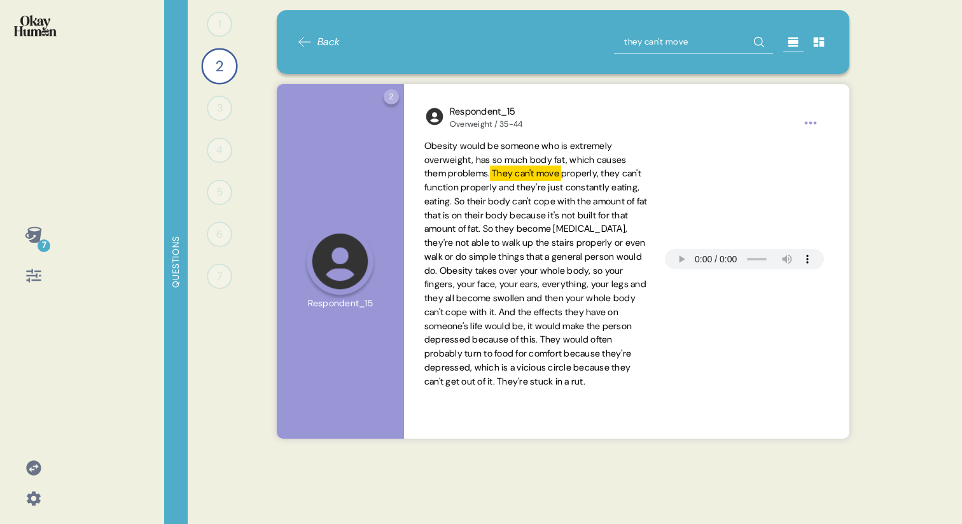
click at [639, 40] on input "they can't move" at bounding box center [693, 42] width 159 height 23
type input "greedy"
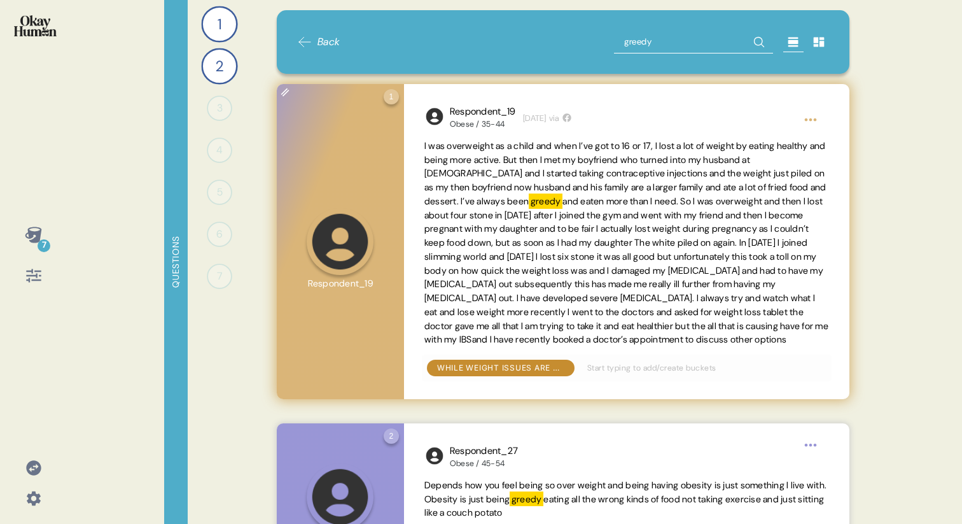
click at [559, 204] on mark "greedy" at bounding box center [546, 200] width 34 height 15
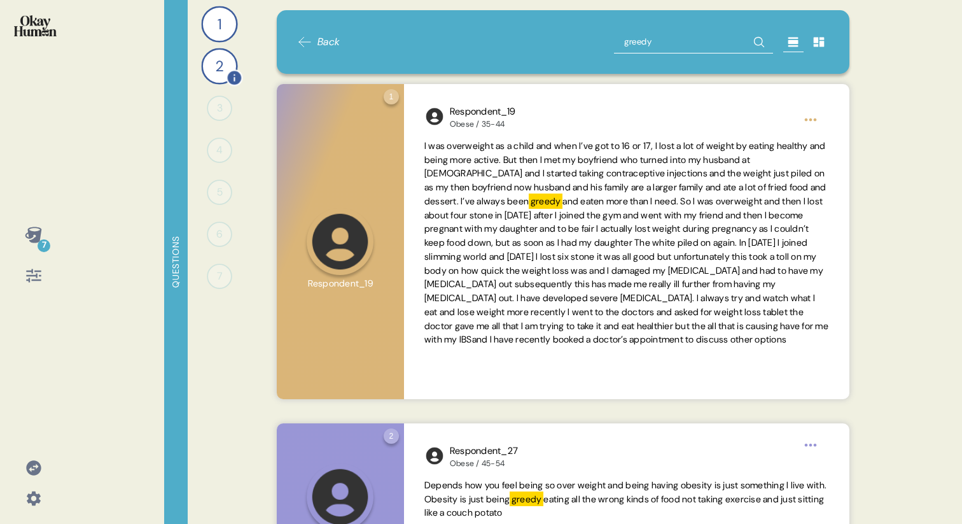
click at [211, 65] on div "2" at bounding box center [219, 66] width 36 height 36
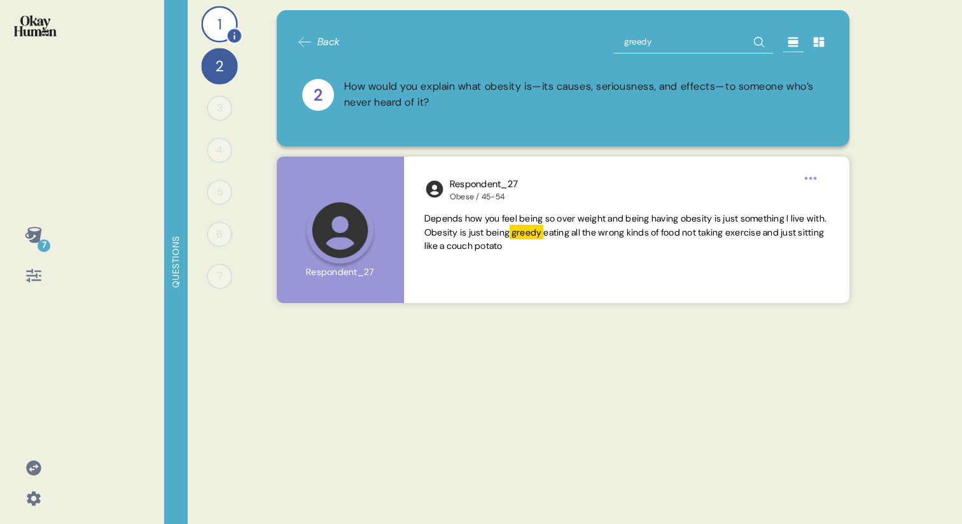
click at [217, 25] on div "1" at bounding box center [219, 24] width 36 height 36
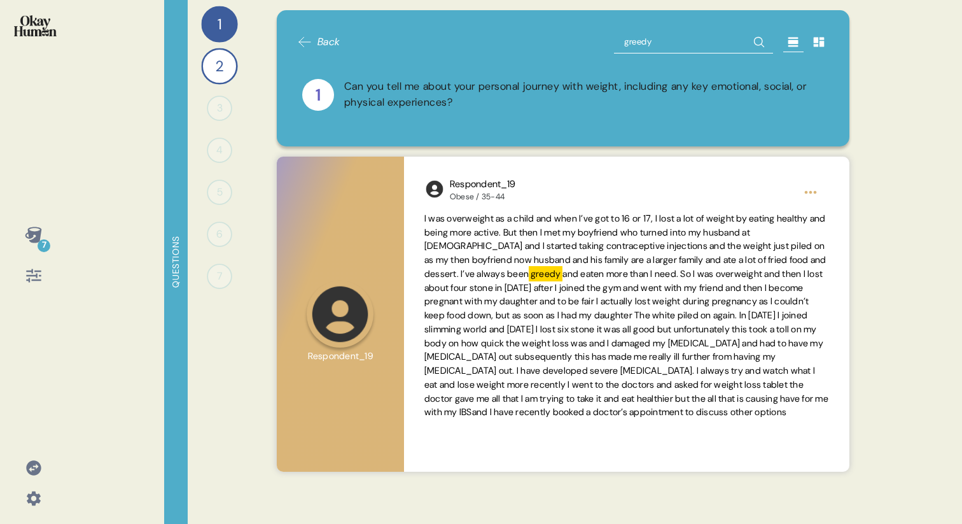
click at [650, 55] on div "Back greedy 1 Can you tell me about your personal journey with weight, includin…" at bounding box center [563, 78] width 533 height 95
click at [649, 45] on input "greedy" at bounding box center [693, 42] width 159 height 23
type input "many diets"
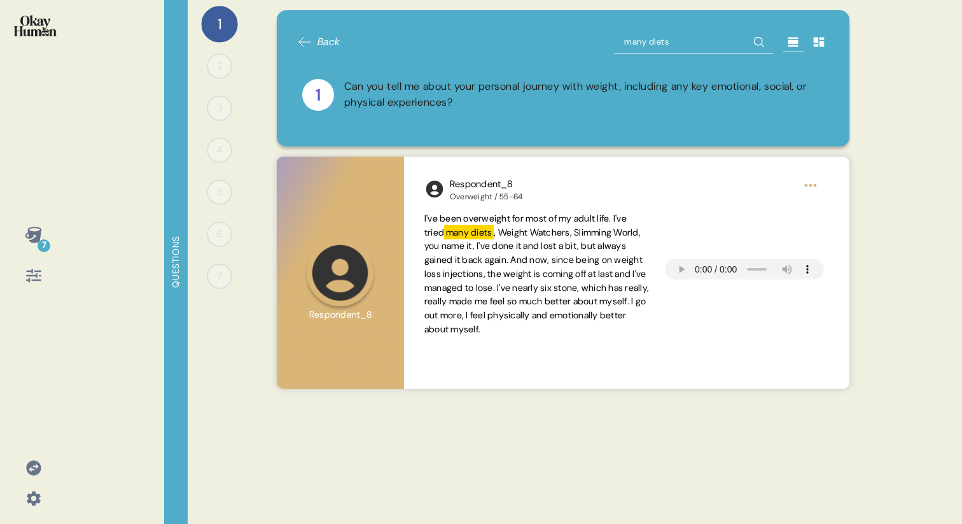
click at [651, 82] on div "Can you tell me about your personal journey with weight, including any key emot…" at bounding box center [584, 95] width 480 height 32
click at [653, 43] on input "many diets" at bounding box center [693, 42] width 159 height 23
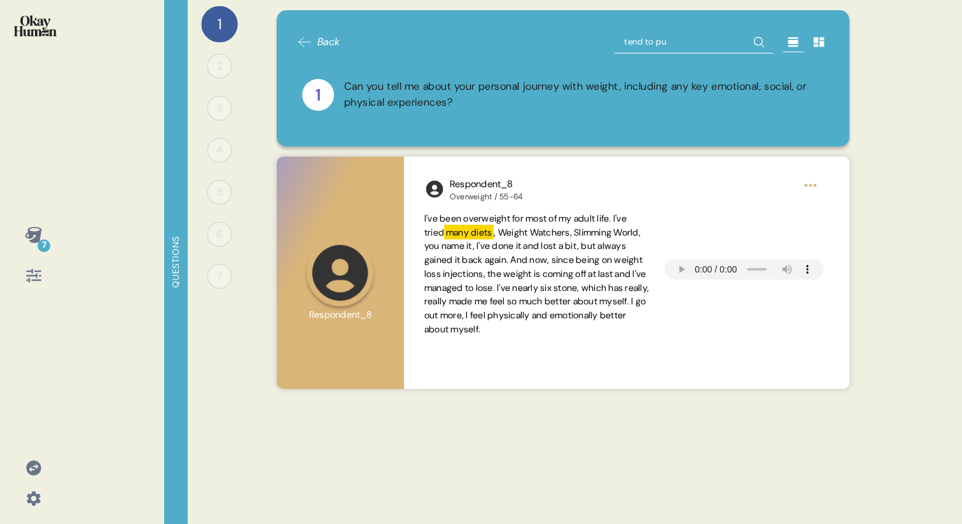
type input "tend to put"
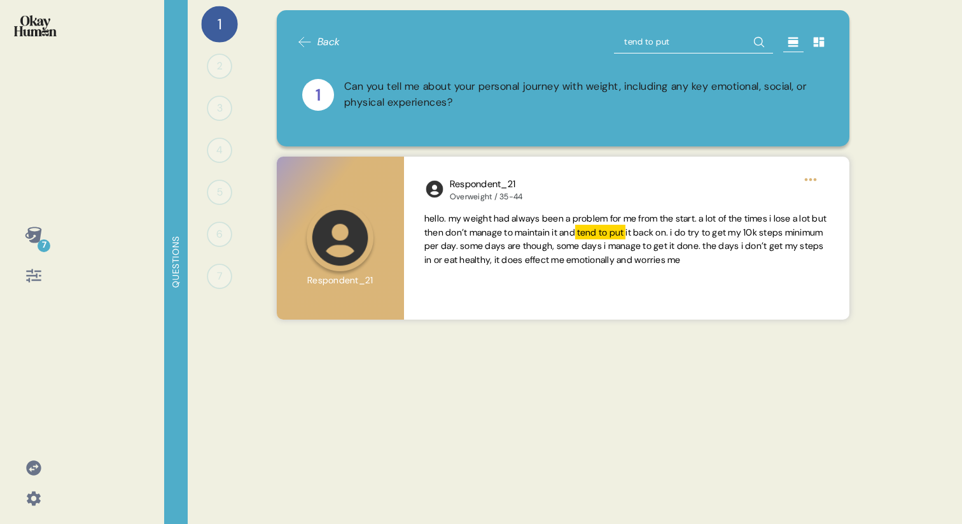
click at [635, 44] on input "tend to put" at bounding box center [693, 42] width 159 height 23
type input "roller"
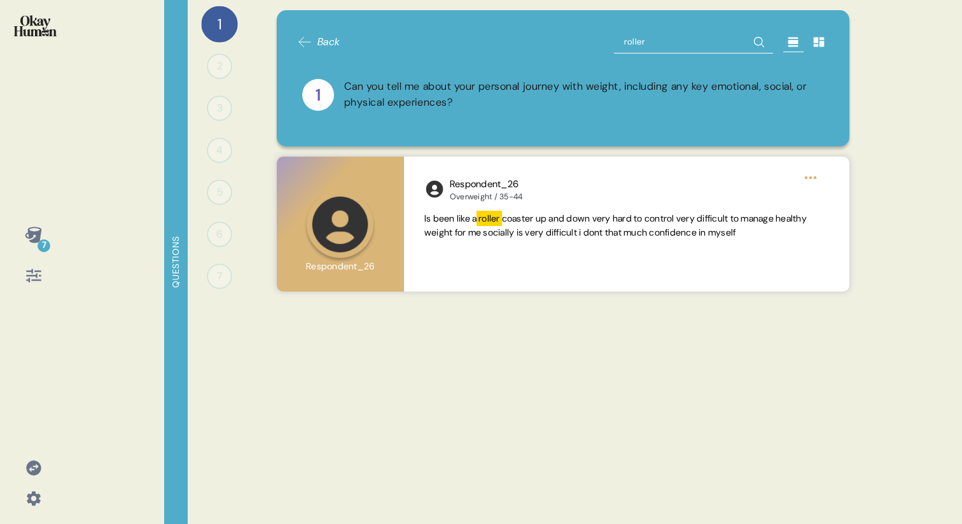
click at [305, 41] on icon at bounding box center [304, 41] width 15 height 15
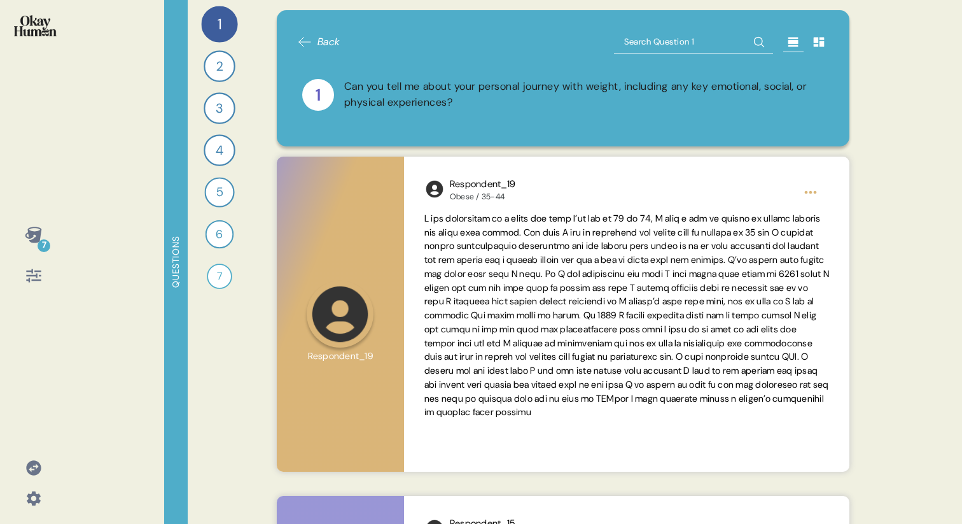
click at [29, 273] on icon at bounding box center [34, 276] width 18 height 18
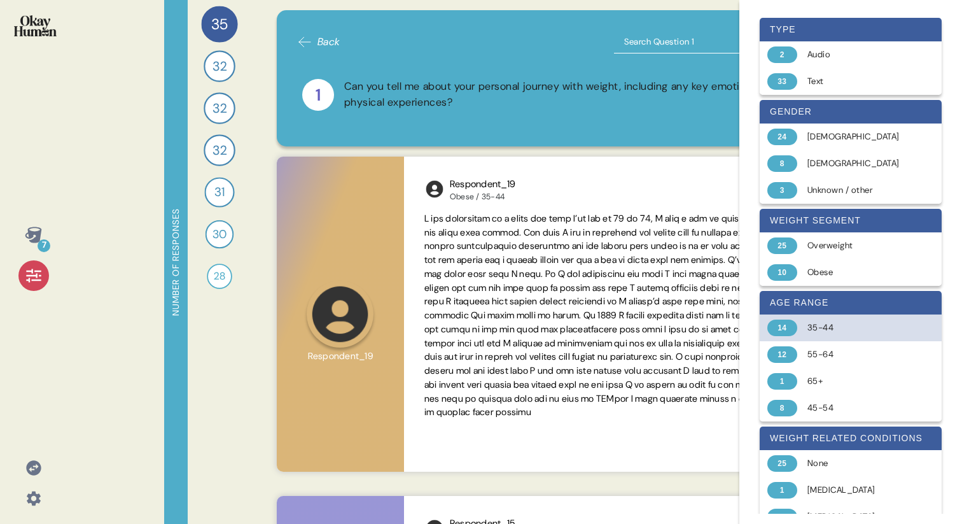
click at [835, 335] on div "14 35-44" at bounding box center [851, 327] width 182 height 27
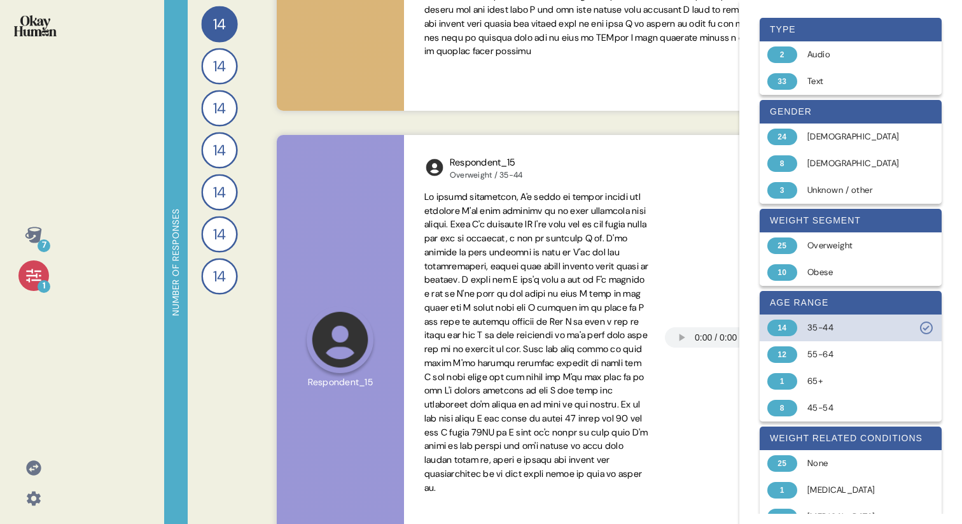
scroll to position [376, 0]
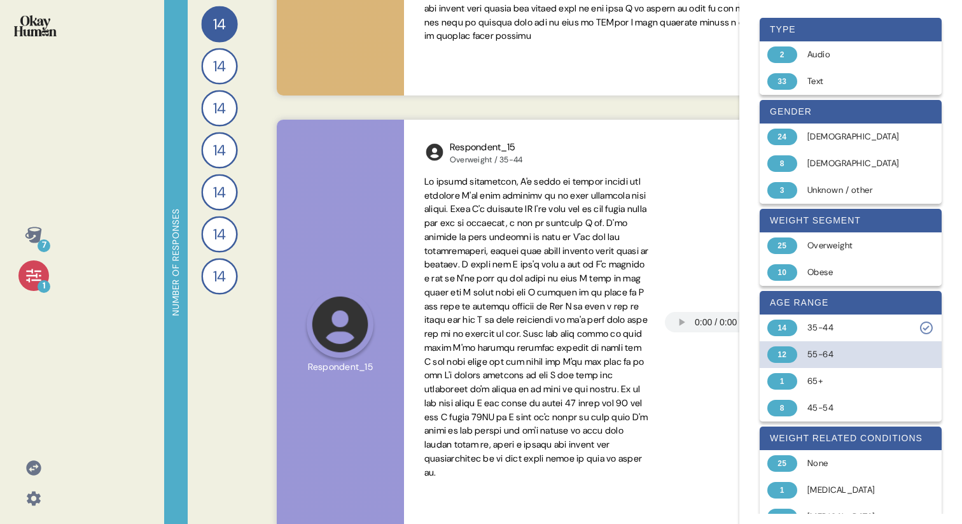
click at [802, 352] on div "12 55-64" at bounding box center [851, 354] width 182 height 27
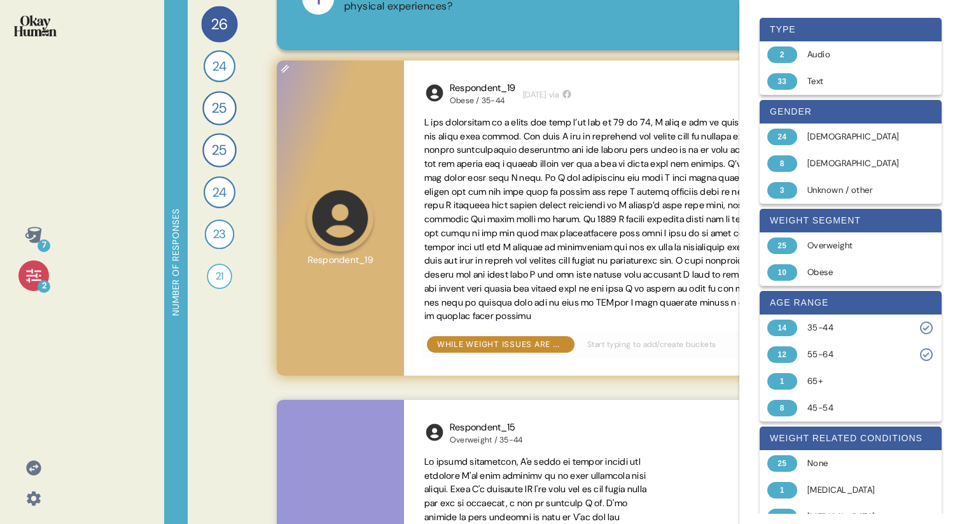
scroll to position [95, 0]
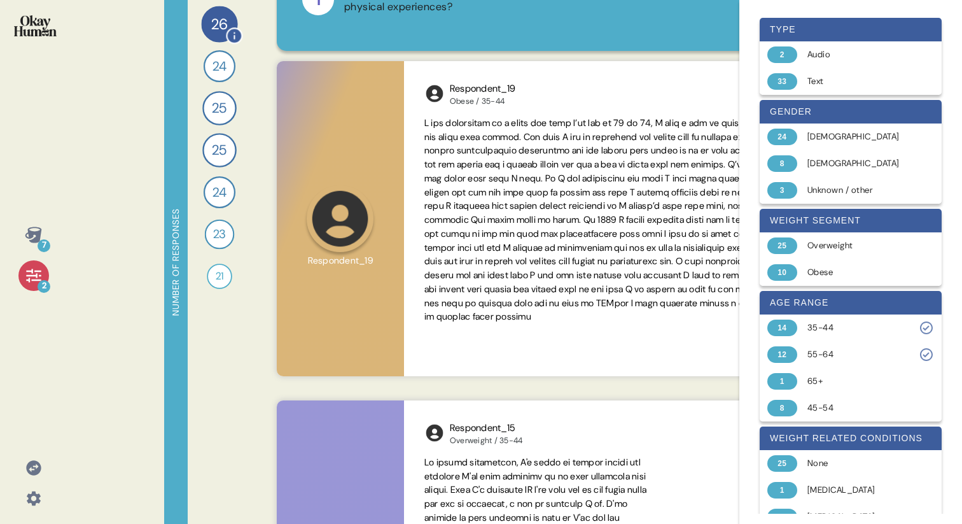
click at [205, 22] on div "26" at bounding box center [219, 24] width 36 height 36
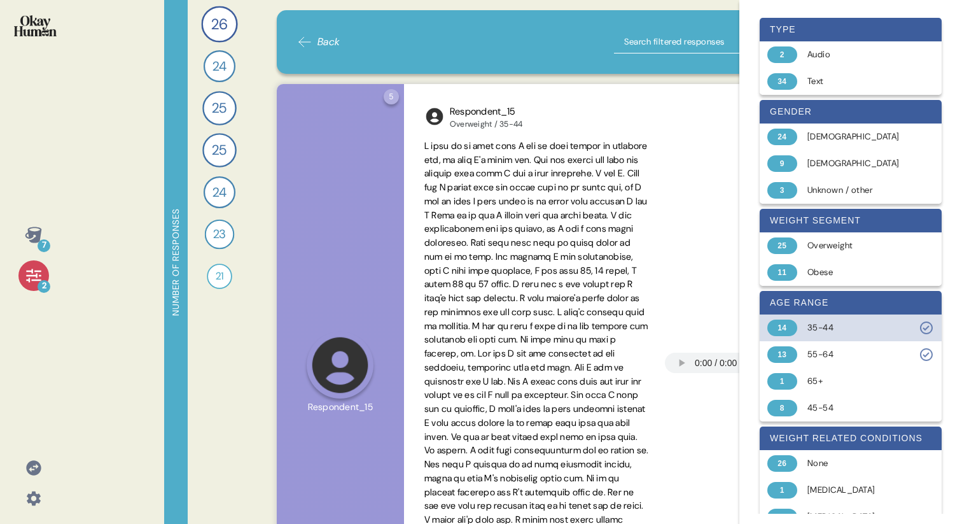
click at [830, 328] on div "35-44" at bounding box center [857, 327] width 101 height 13
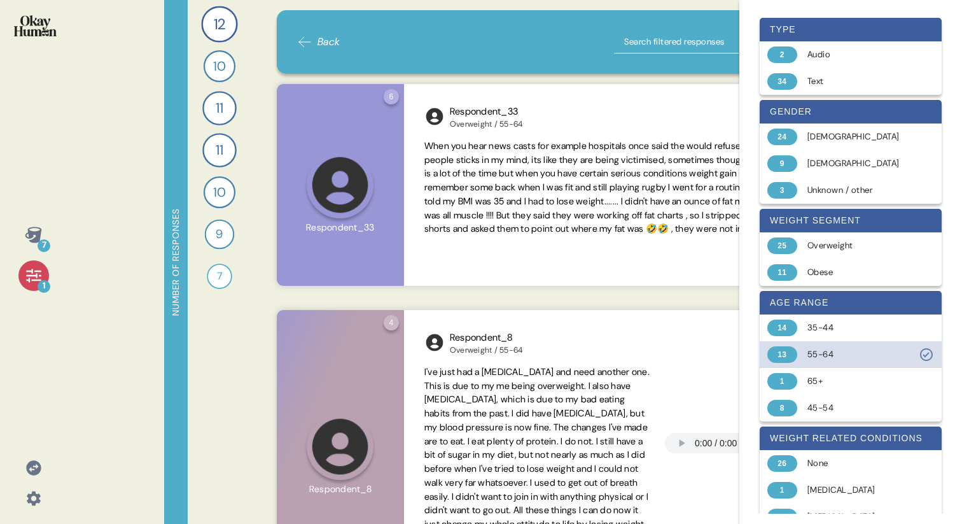
click at [862, 357] on div "55-64" at bounding box center [857, 354] width 101 height 13
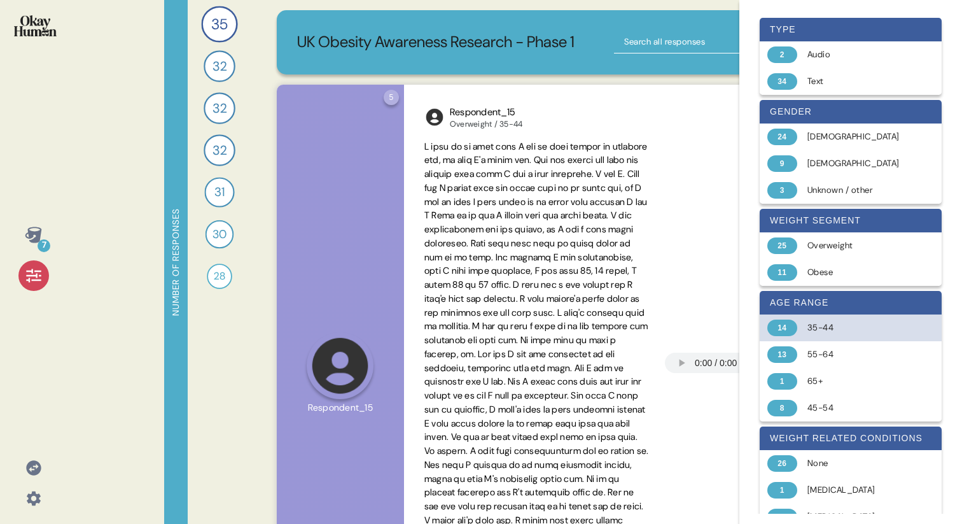
click at [835, 330] on div "35-44" at bounding box center [857, 327] width 101 height 13
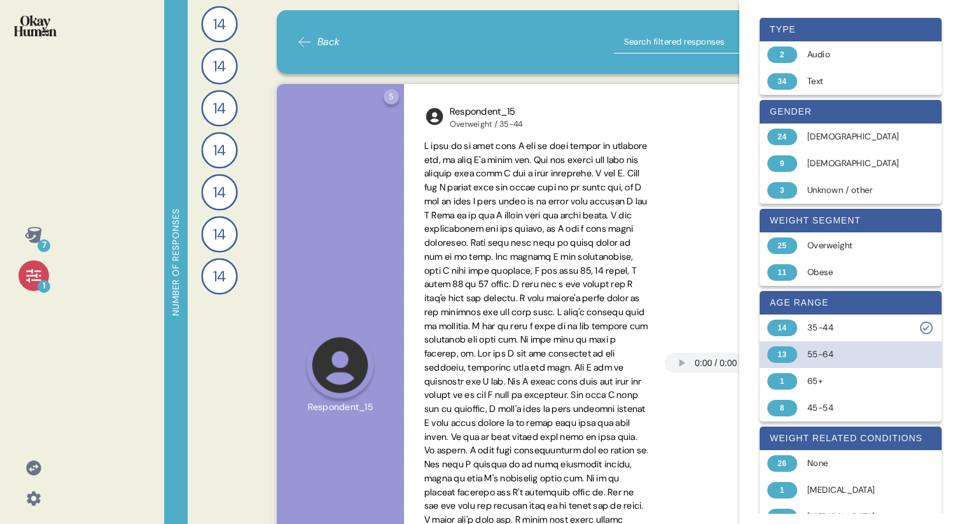
click at [849, 354] on div "55-64" at bounding box center [857, 354] width 101 height 13
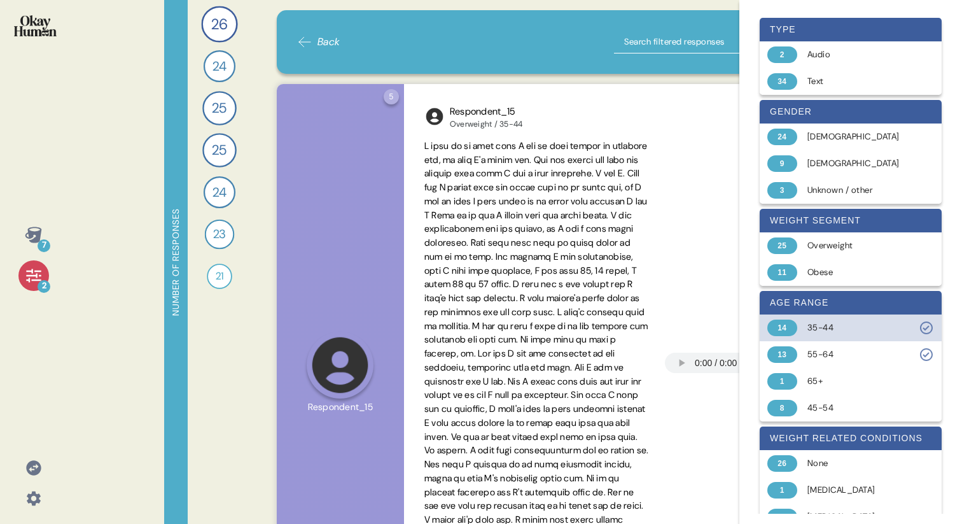
click at [902, 321] on div "35-44" at bounding box center [857, 327] width 101 height 13
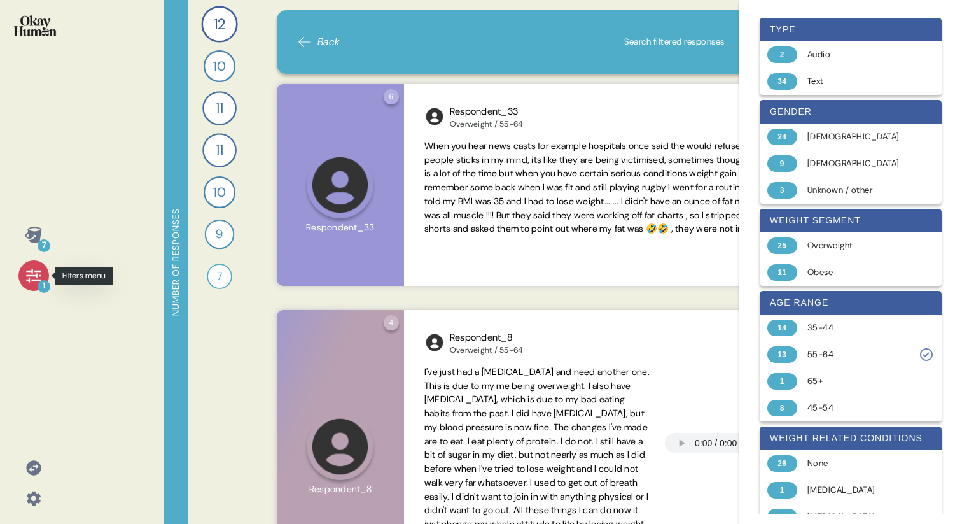
click at [23, 272] on div "1" at bounding box center [33, 275] width 31 height 31
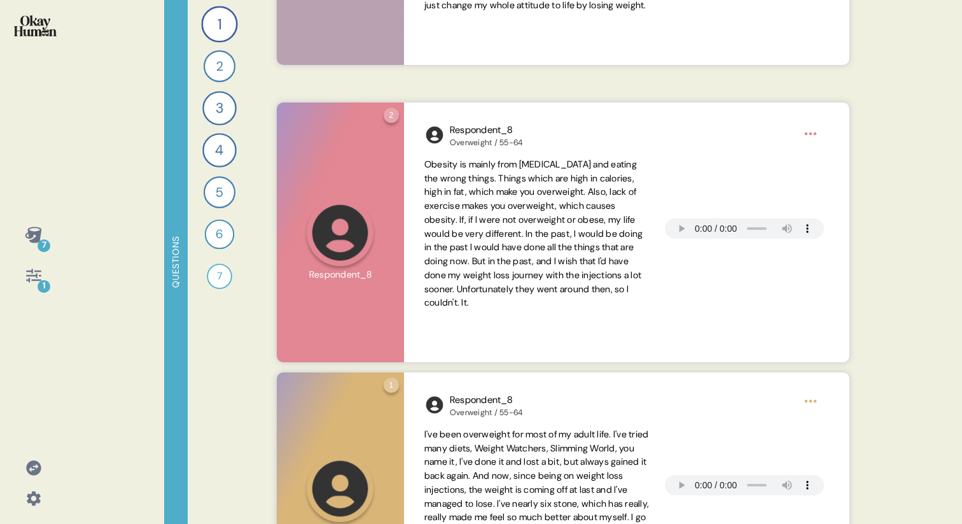
scroll to position [388, 0]
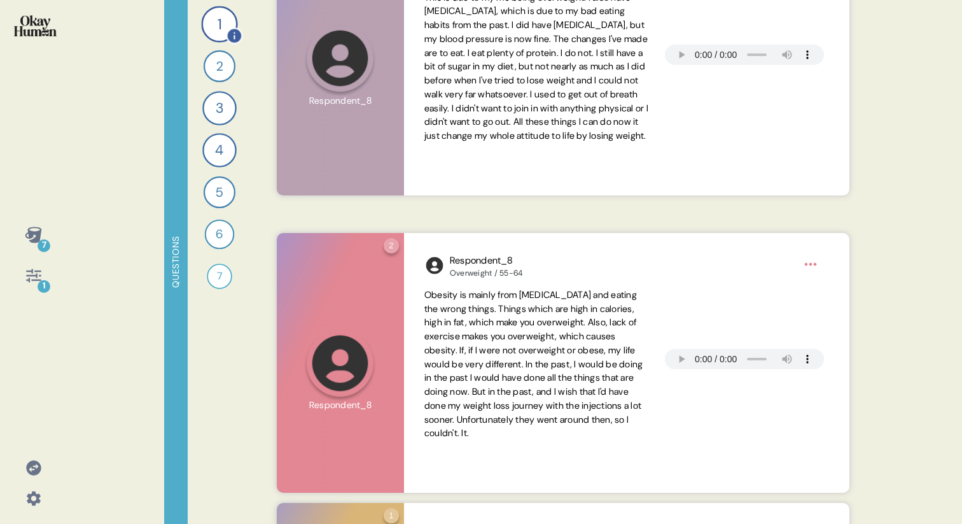
click at [212, 13] on div "1" at bounding box center [219, 24] width 36 height 36
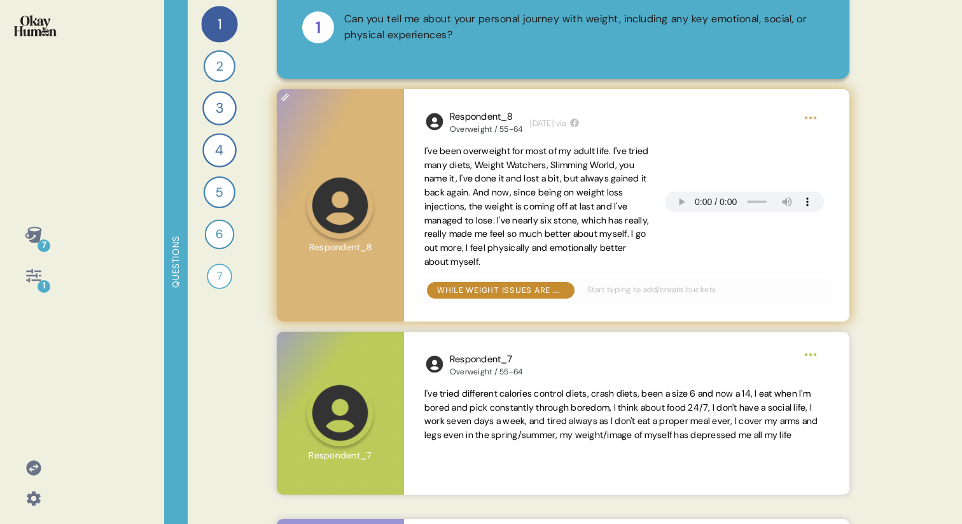
scroll to position [0, 0]
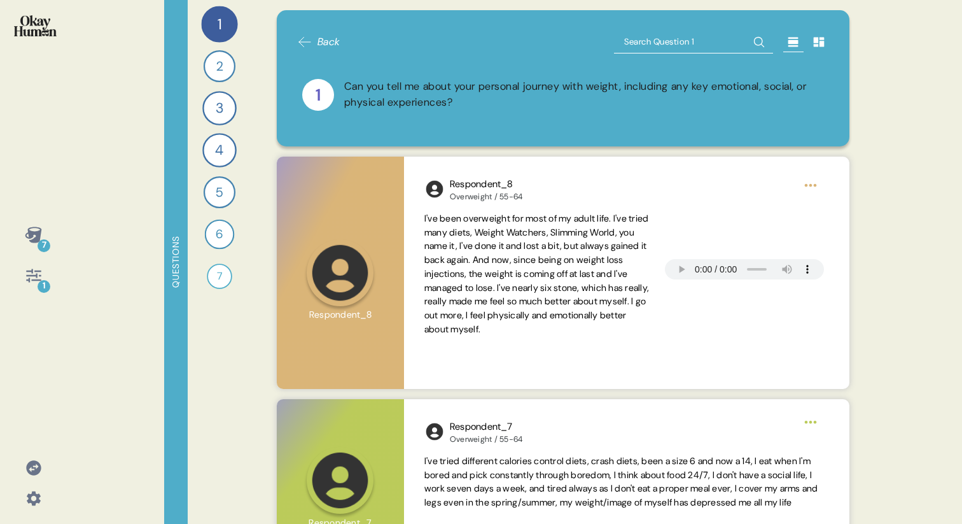
click at [29, 275] on icon at bounding box center [33, 275] width 15 height 13
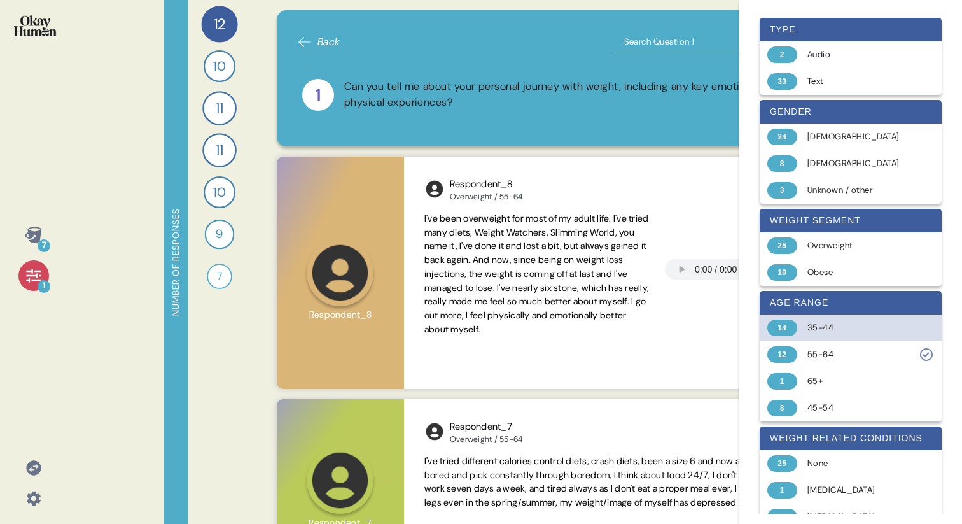
click at [839, 328] on div "35-44" at bounding box center [857, 327] width 101 height 13
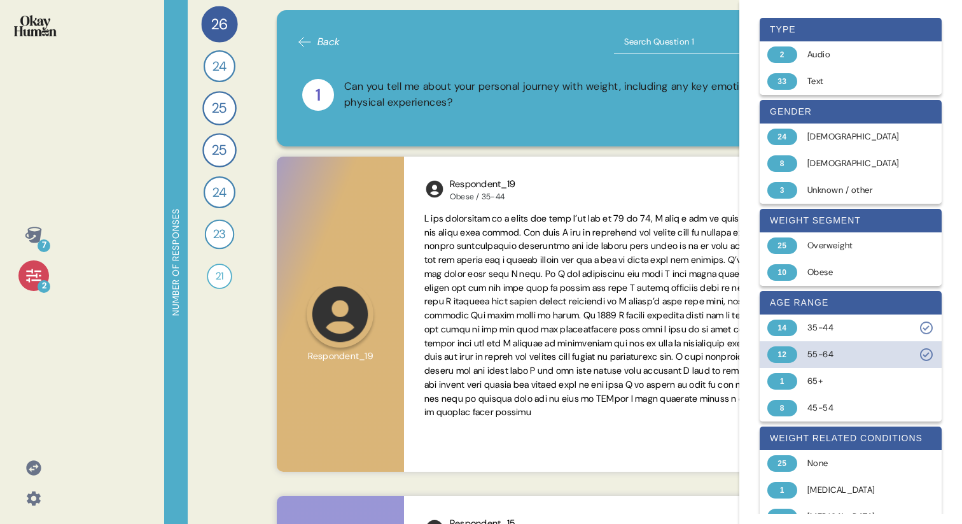
click at [833, 348] on div "55-64" at bounding box center [857, 354] width 101 height 13
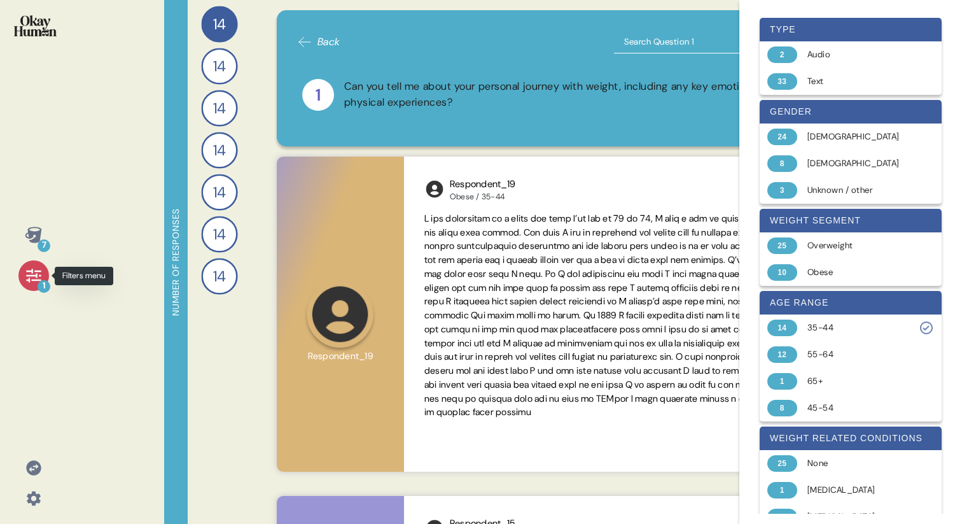
click at [33, 279] on icon at bounding box center [33, 275] width 15 height 13
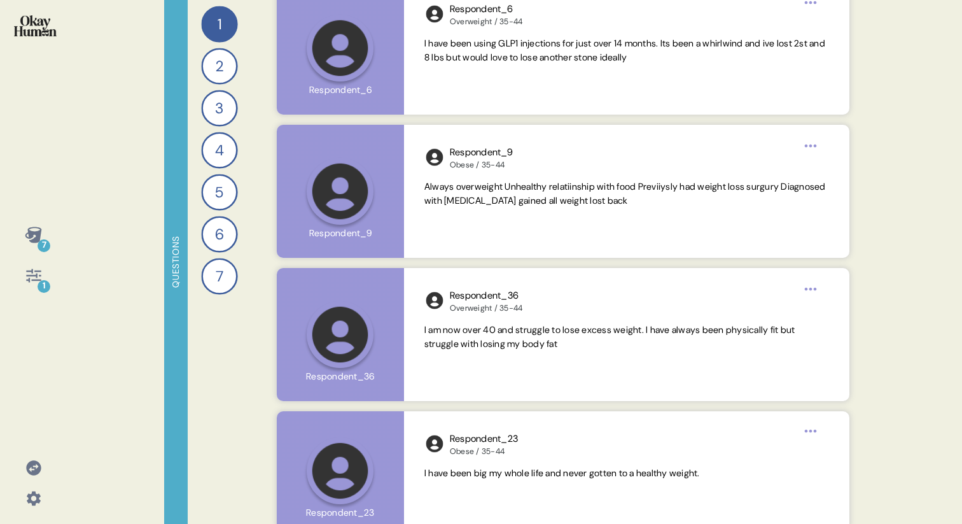
scroll to position [2321, 0]
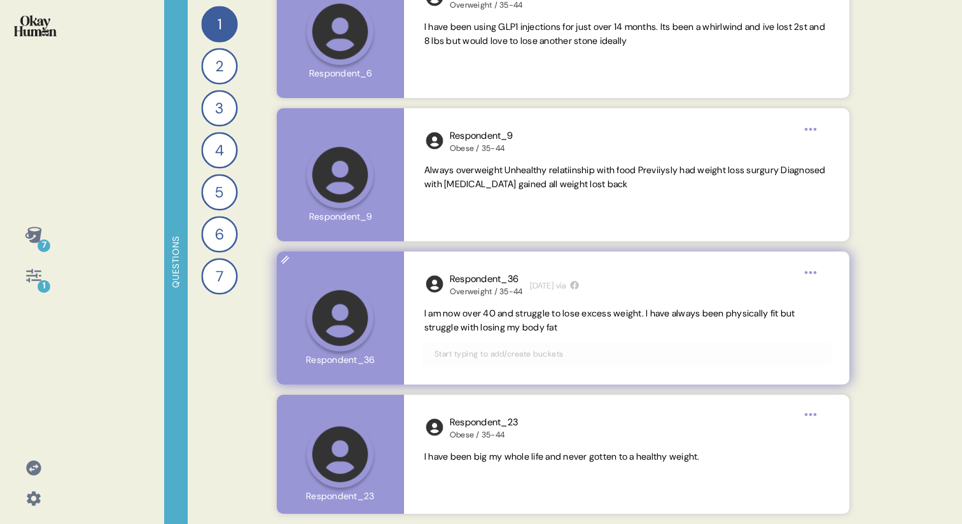
click at [641, 309] on span "I am now over 40 and struggle to lose excess weight. I have always been physica…" at bounding box center [609, 319] width 371 height 25
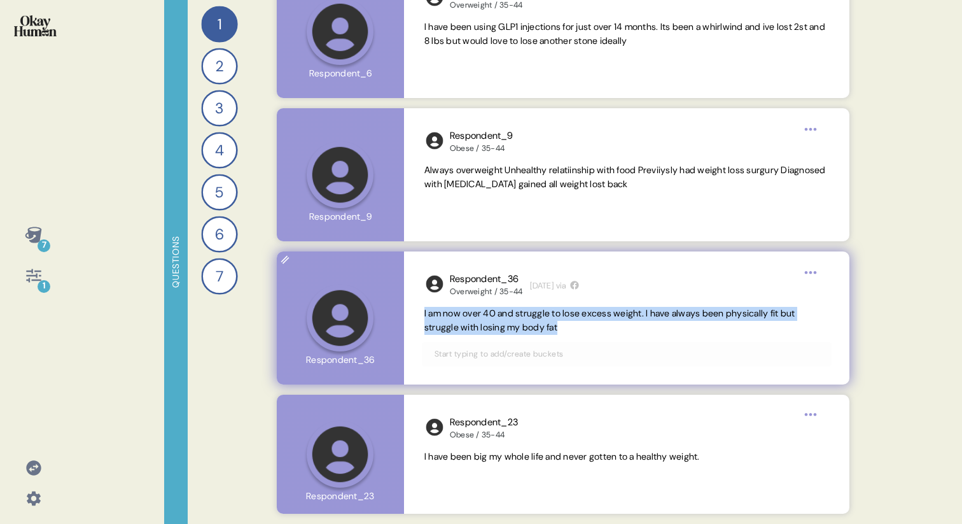
click at [641, 309] on span "I am now over 40 and struggle to lose excess weight. I have always been physica…" at bounding box center [609, 319] width 371 height 25
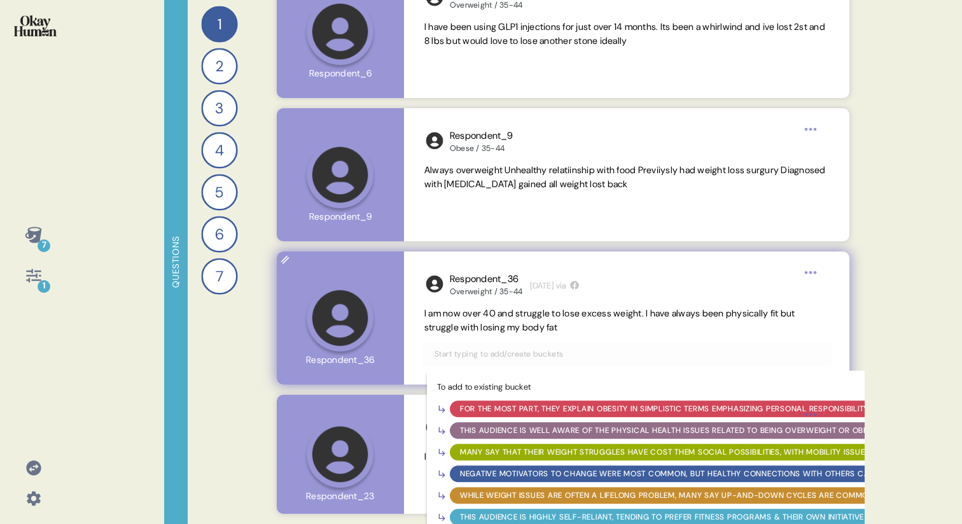
click at [620, 347] on input "text" at bounding box center [627, 354] width 400 height 14
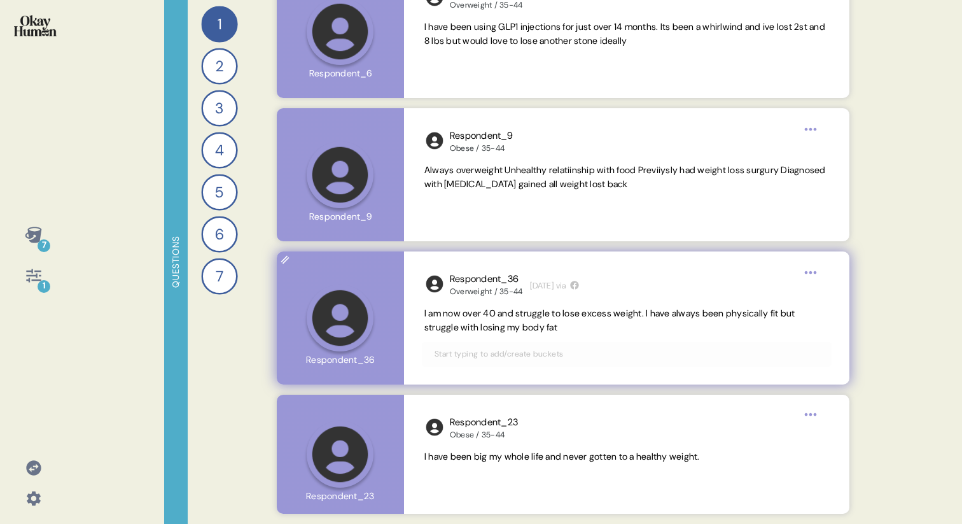
click at [563, 326] on span "I am now over 40 and struggle to lose excess weight. I have always been physica…" at bounding box center [609, 319] width 371 height 25
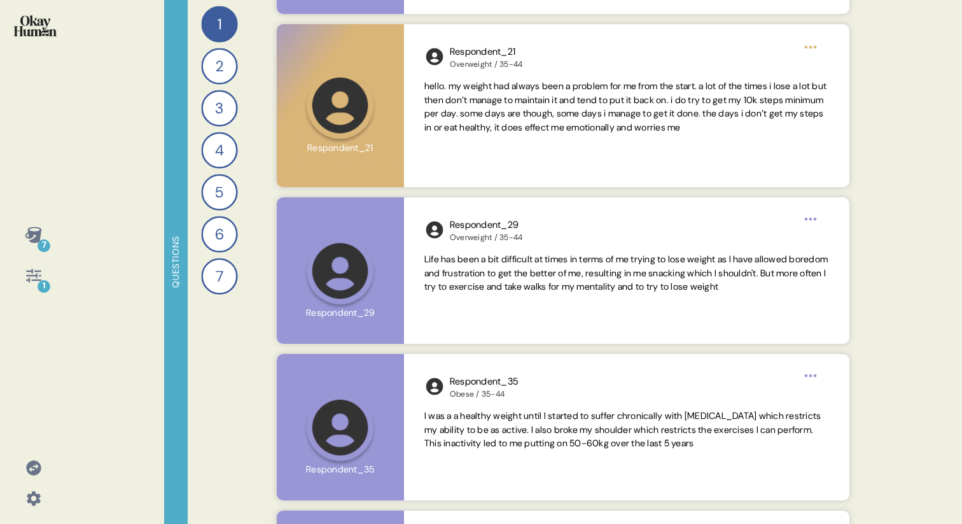
scroll to position [1139, 0]
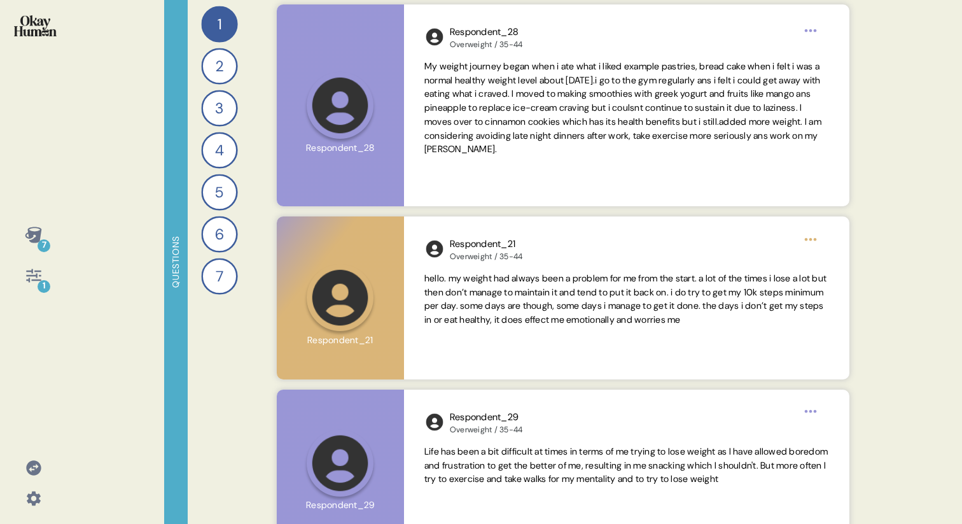
click at [36, 274] on icon at bounding box center [33, 275] width 15 height 13
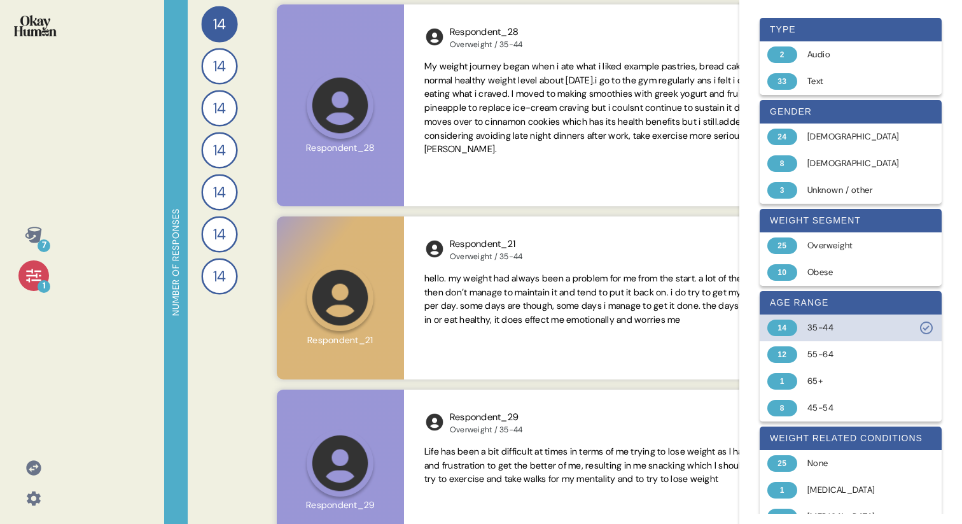
click at [857, 327] on div "35-44" at bounding box center [857, 327] width 101 height 13
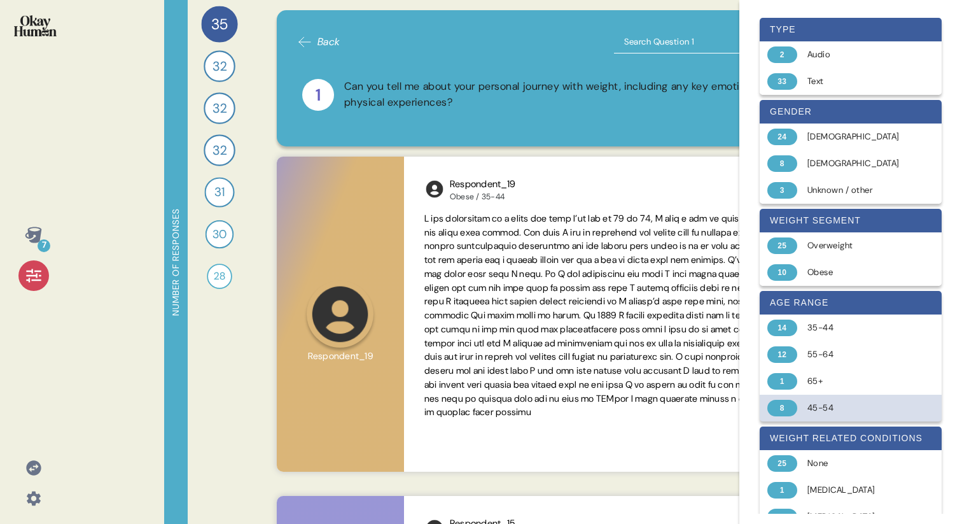
click at [828, 412] on div "45-54" at bounding box center [857, 407] width 101 height 13
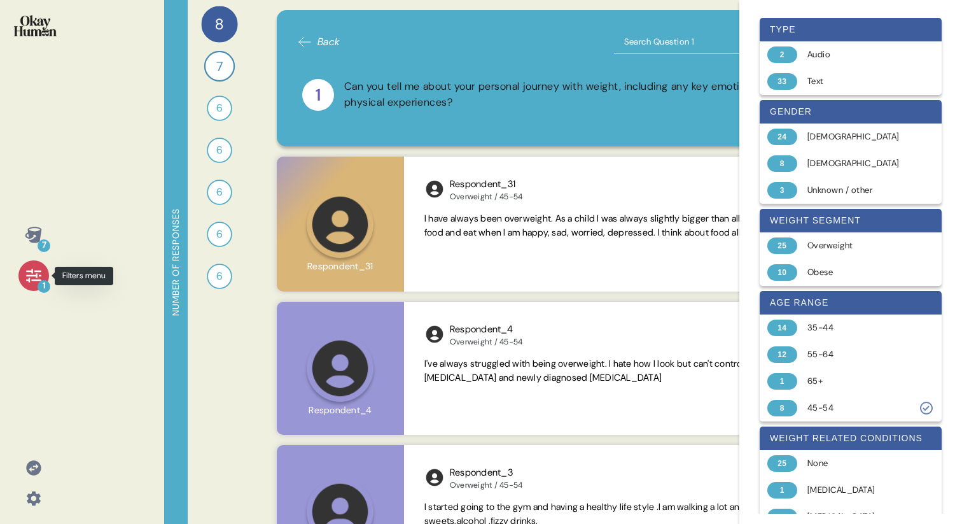
click at [25, 277] on icon at bounding box center [34, 276] width 18 height 18
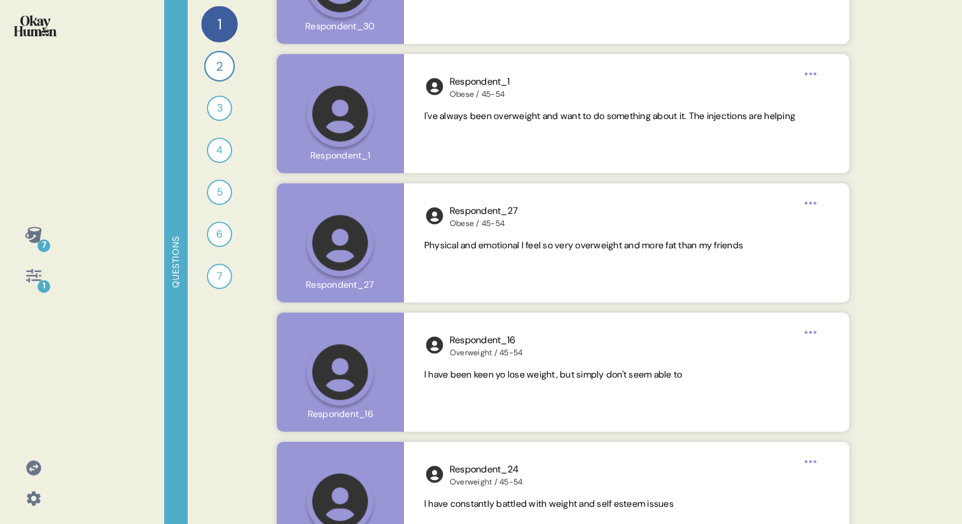
scroll to position [710, 0]
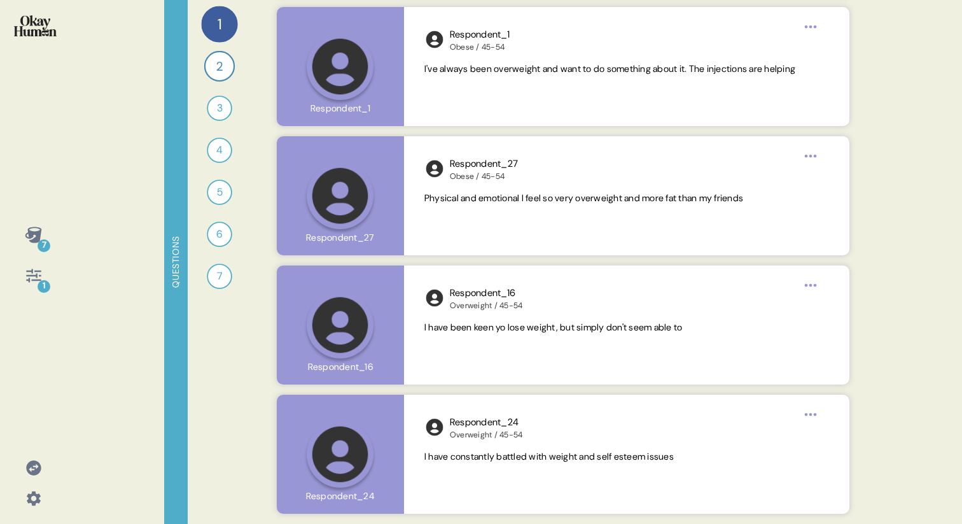
click at [31, 281] on icon at bounding box center [34, 276] width 18 height 18
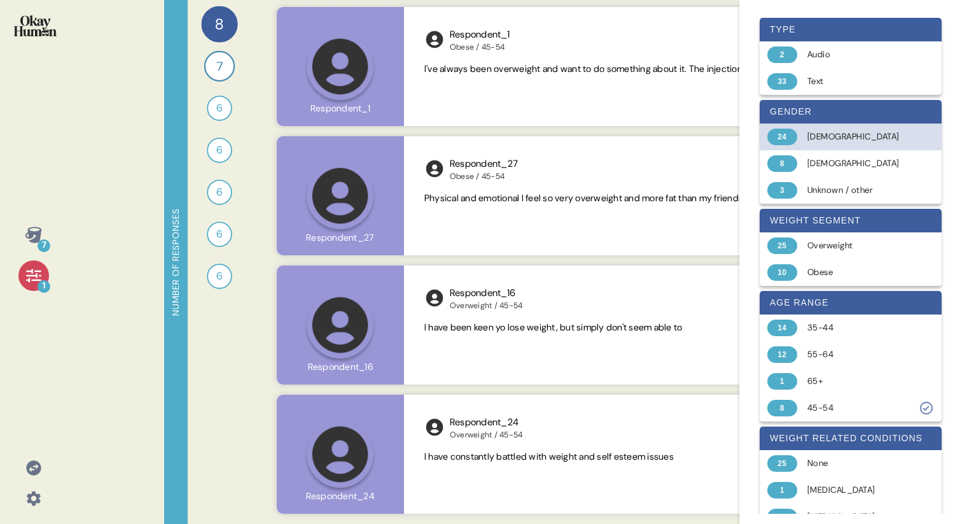
click at [819, 130] on div "[DEMOGRAPHIC_DATA]" at bounding box center [857, 136] width 101 height 13
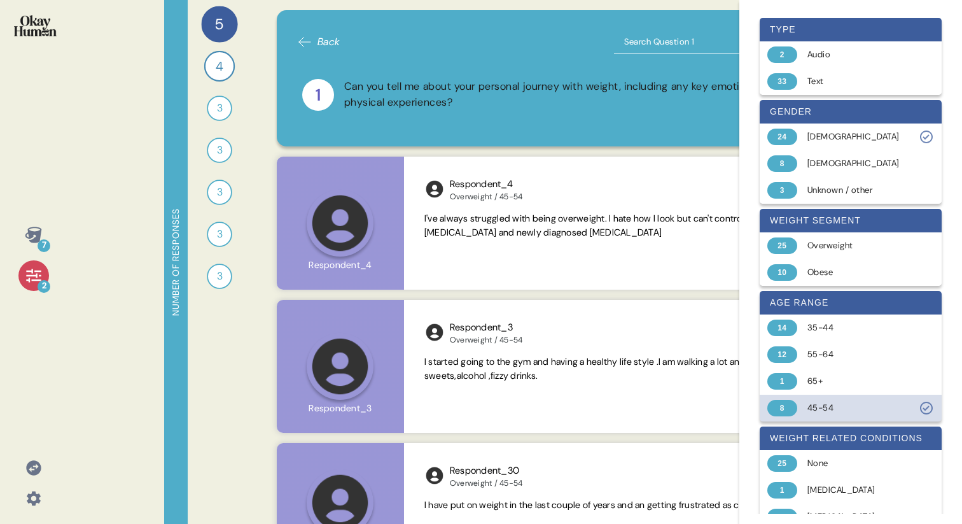
click at [889, 411] on div "45-54" at bounding box center [857, 407] width 101 height 13
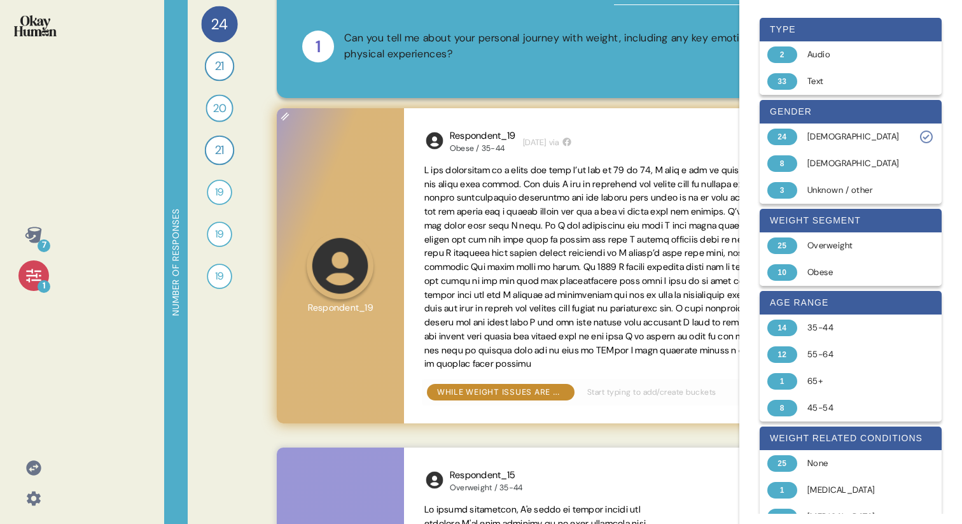
scroll to position [50, 0]
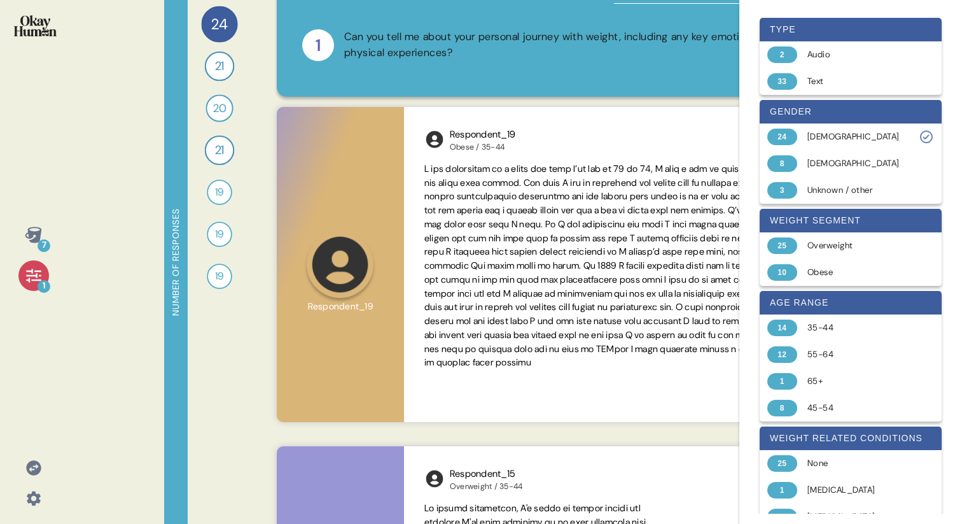
click at [24, 282] on div "1" at bounding box center [33, 275] width 31 height 31
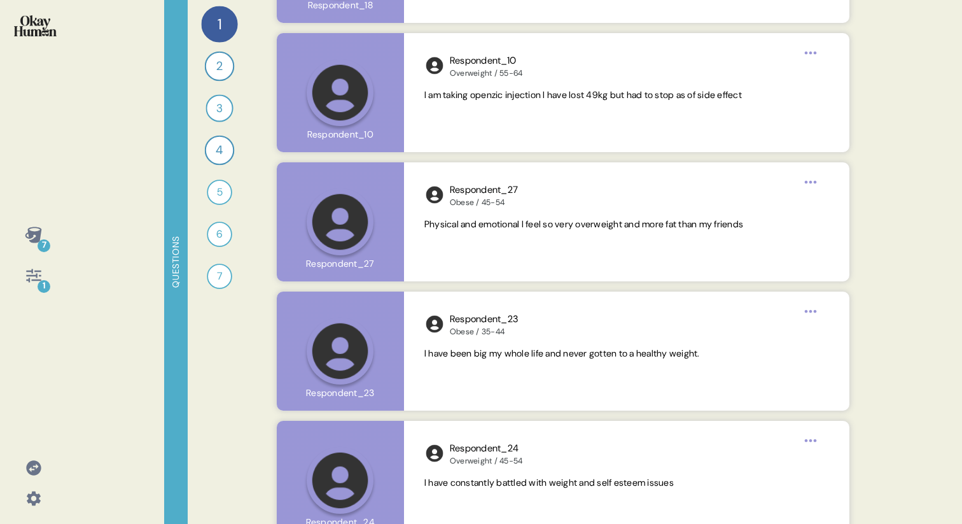
scroll to position [3661, 0]
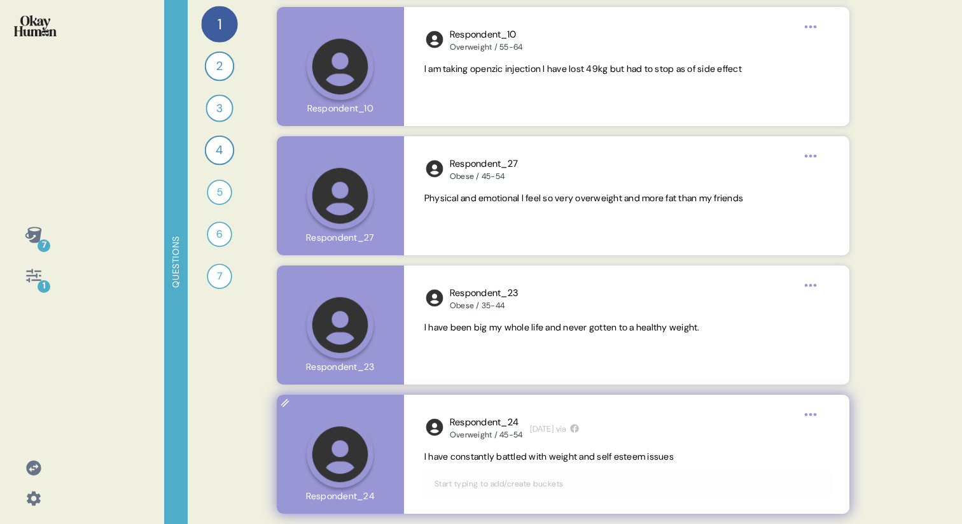
click at [575, 453] on span "I have constantly battled with weight and self esteem issues" at bounding box center [548, 455] width 249 height 11
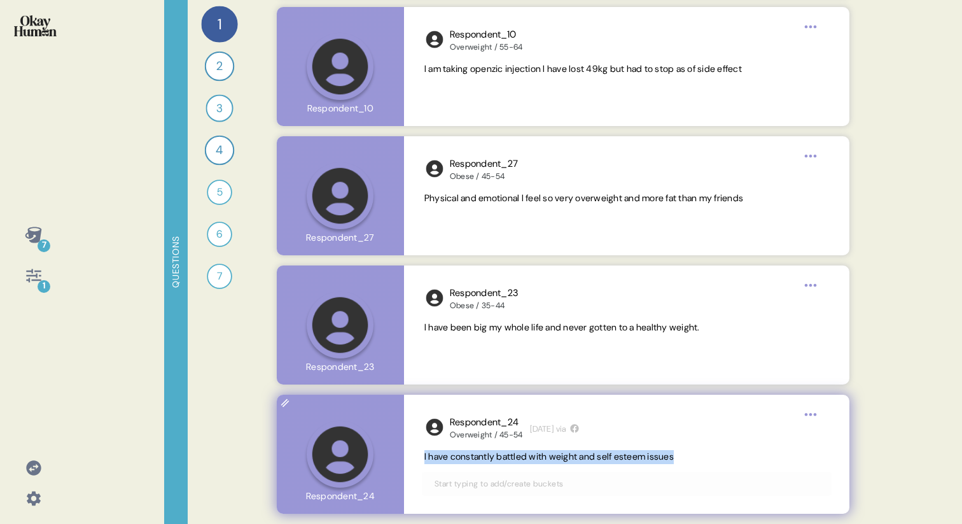
click at [575, 453] on span "I have constantly battled with weight and self esteem issues" at bounding box center [548, 455] width 249 height 11
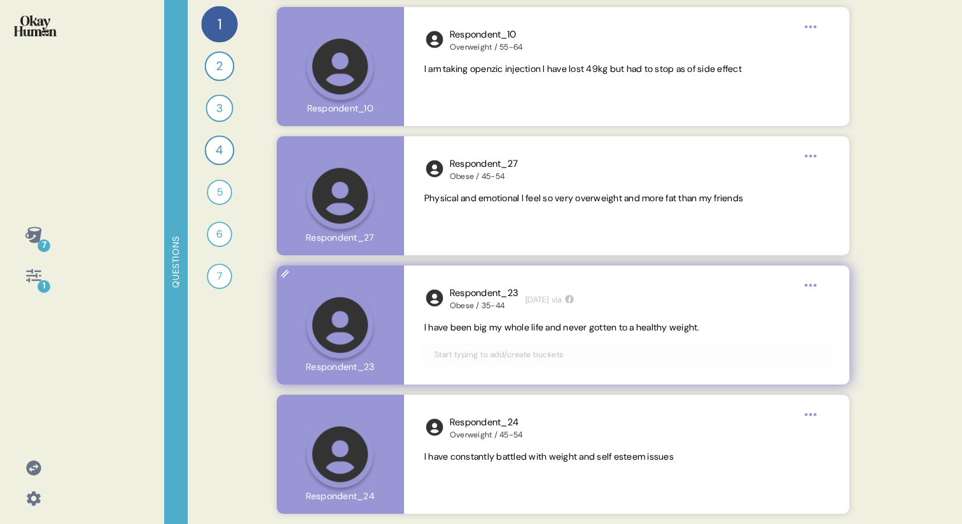
click at [529, 330] on span "I have been big my whole life and never gotten to a healthy weight." at bounding box center [561, 326] width 275 height 11
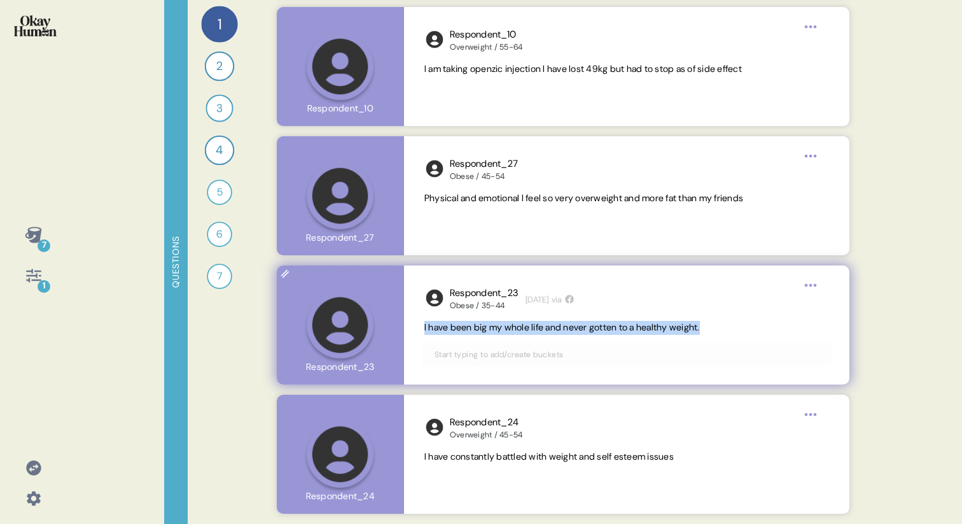
click at [529, 330] on span "I have been big my whole life and never gotten to a healthy weight." at bounding box center [561, 326] width 275 height 11
click at [578, 336] on div "Respondent_23 Obese / 35-44 [DATE] via I have been big my whole life and never …" at bounding box center [626, 324] width 445 height 119
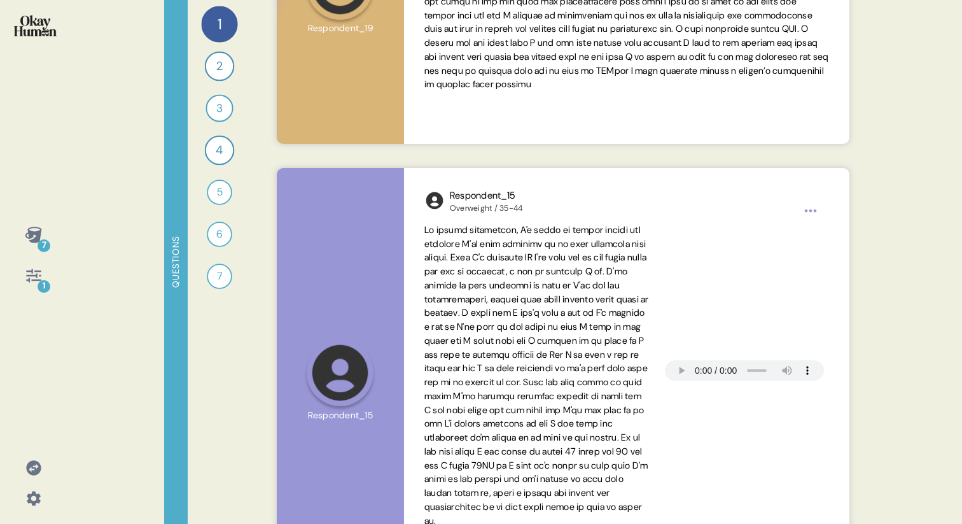
scroll to position [0, 0]
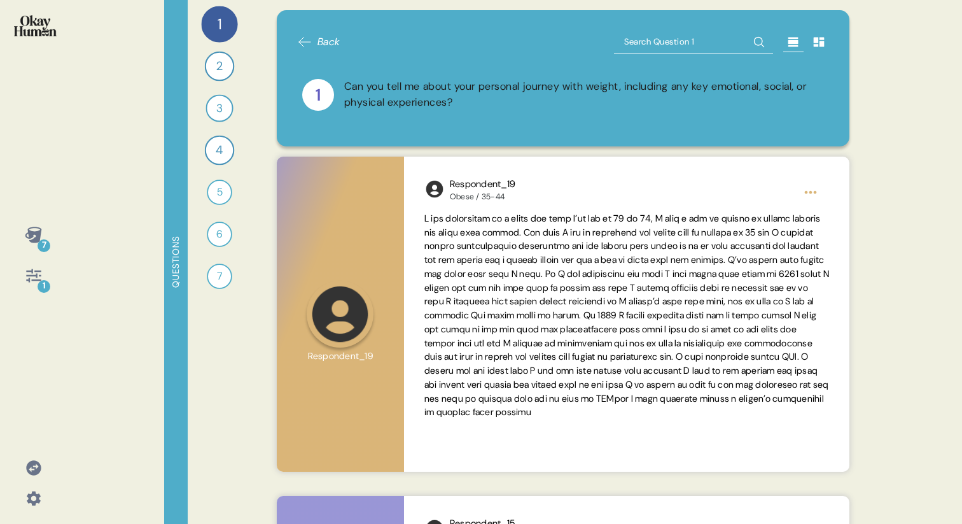
click at [28, 275] on icon at bounding box center [33, 275] width 15 height 13
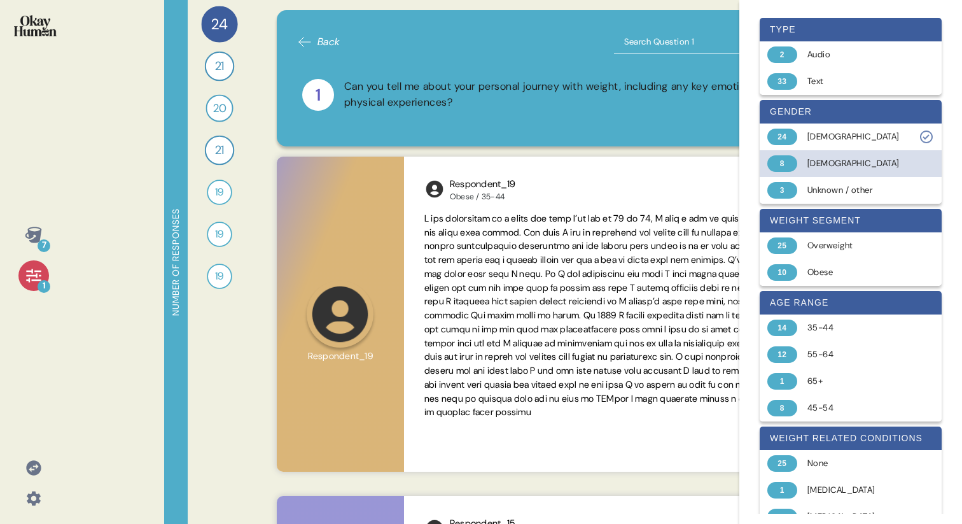
click at [809, 159] on div "[DEMOGRAPHIC_DATA]" at bounding box center [857, 163] width 101 height 13
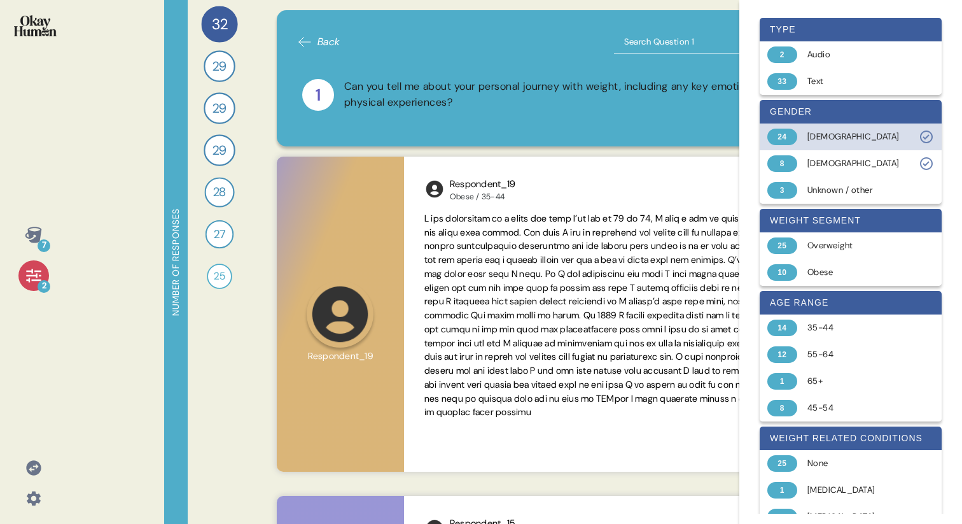
click at [831, 130] on div "[DEMOGRAPHIC_DATA]" at bounding box center [857, 136] width 101 height 13
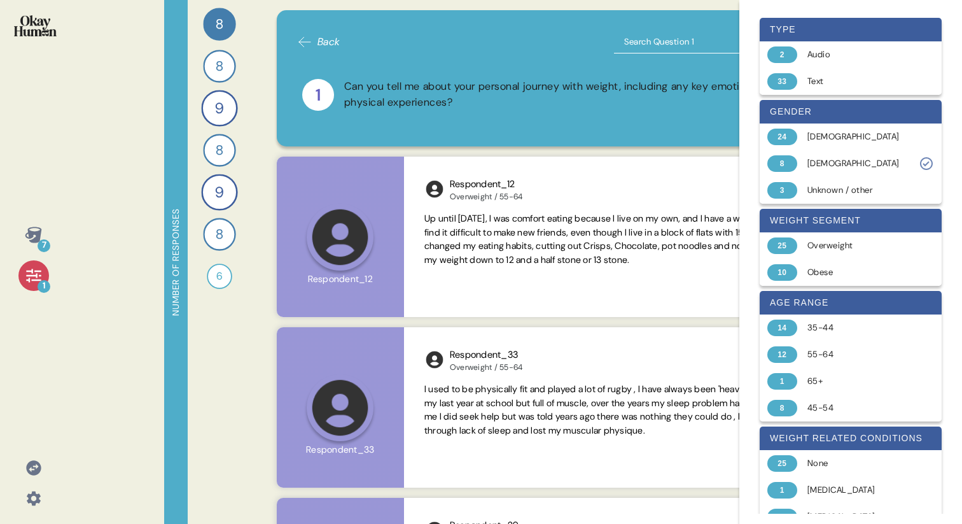
click at [112, 333] on div "7 1 Number of responses 8 Can you tell me about your personal journey with weig…" at bounding box center [481, 262] width 962 height 524
click at [27, 272] on icon at bounding box center [34, 276] width 18 height 18
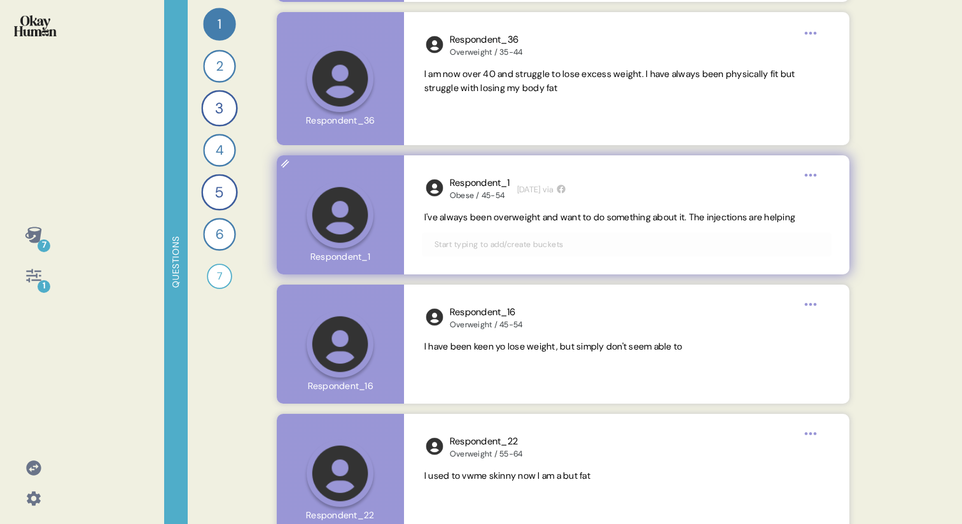
scroll to position [818, 0]
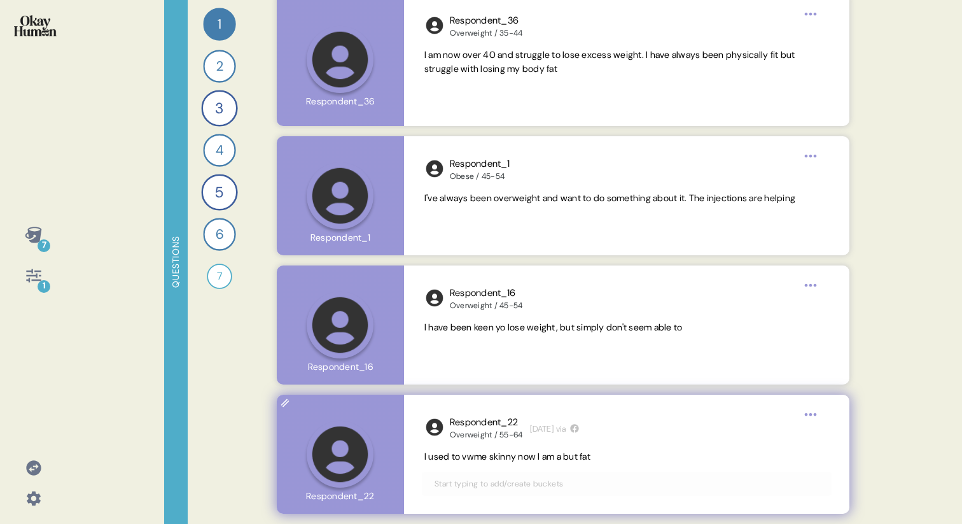
click at [492, 461] on span "I used to vwme skinny now I am a but fat" at bounding box center [507, 455] width 166 height 11
click at [580, 461] on span "I used to vwme skinny now I am a but fat" at bounding box center [507, 455] width 166 height 11
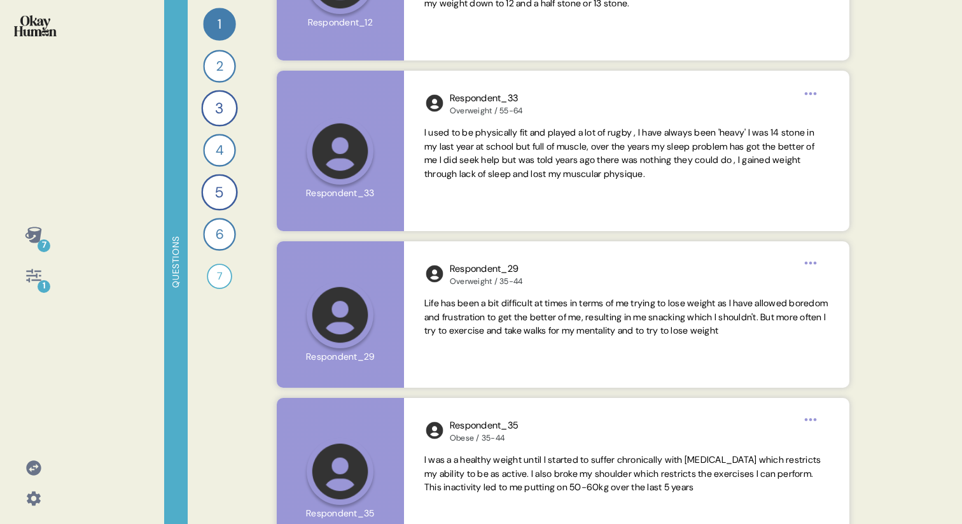
scroll to position [0, 0]
